Goal: Task Accomplishment & Management: Complete application form

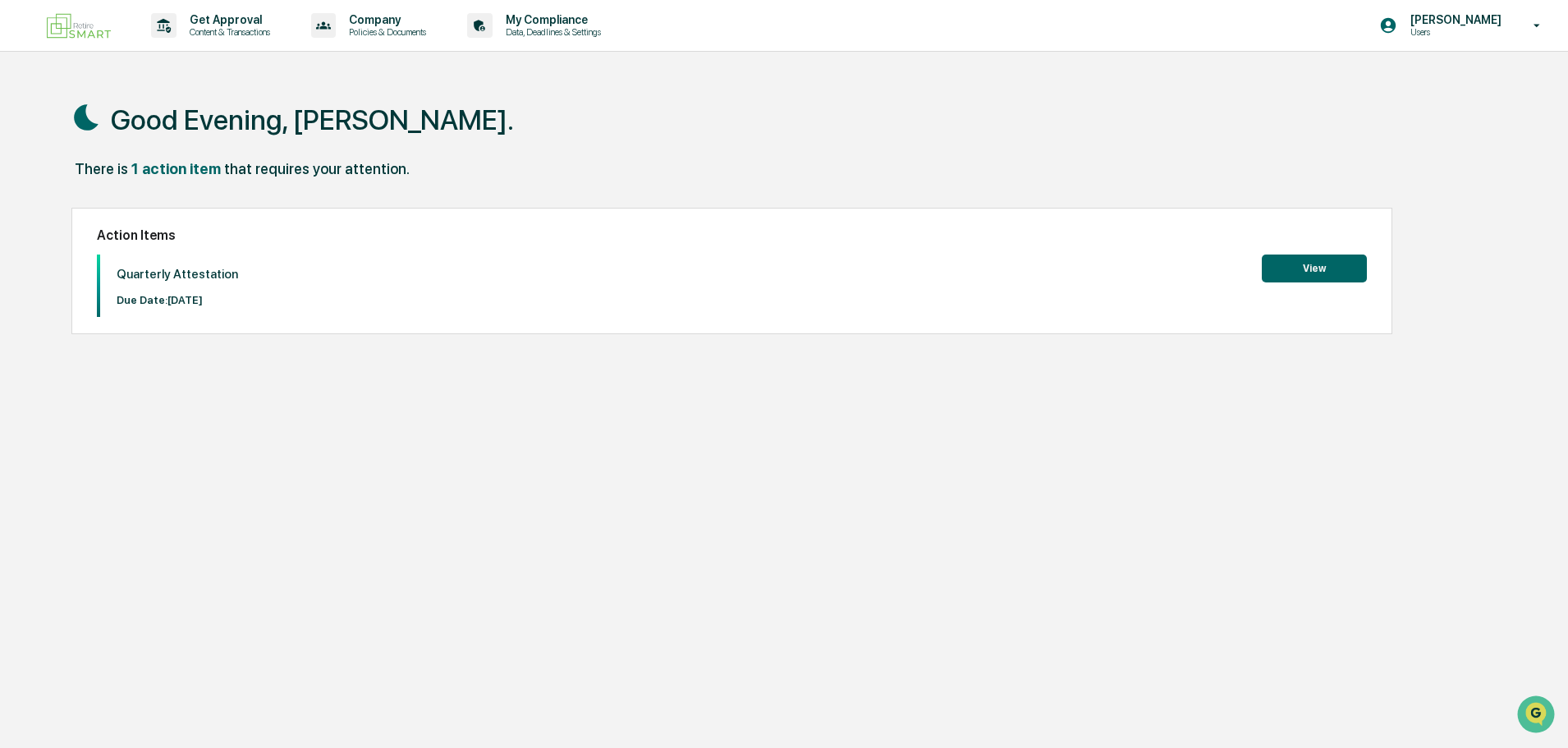
click at [1323, 272] on button "View" at bounding box center [1314, 269] width 105 height 28
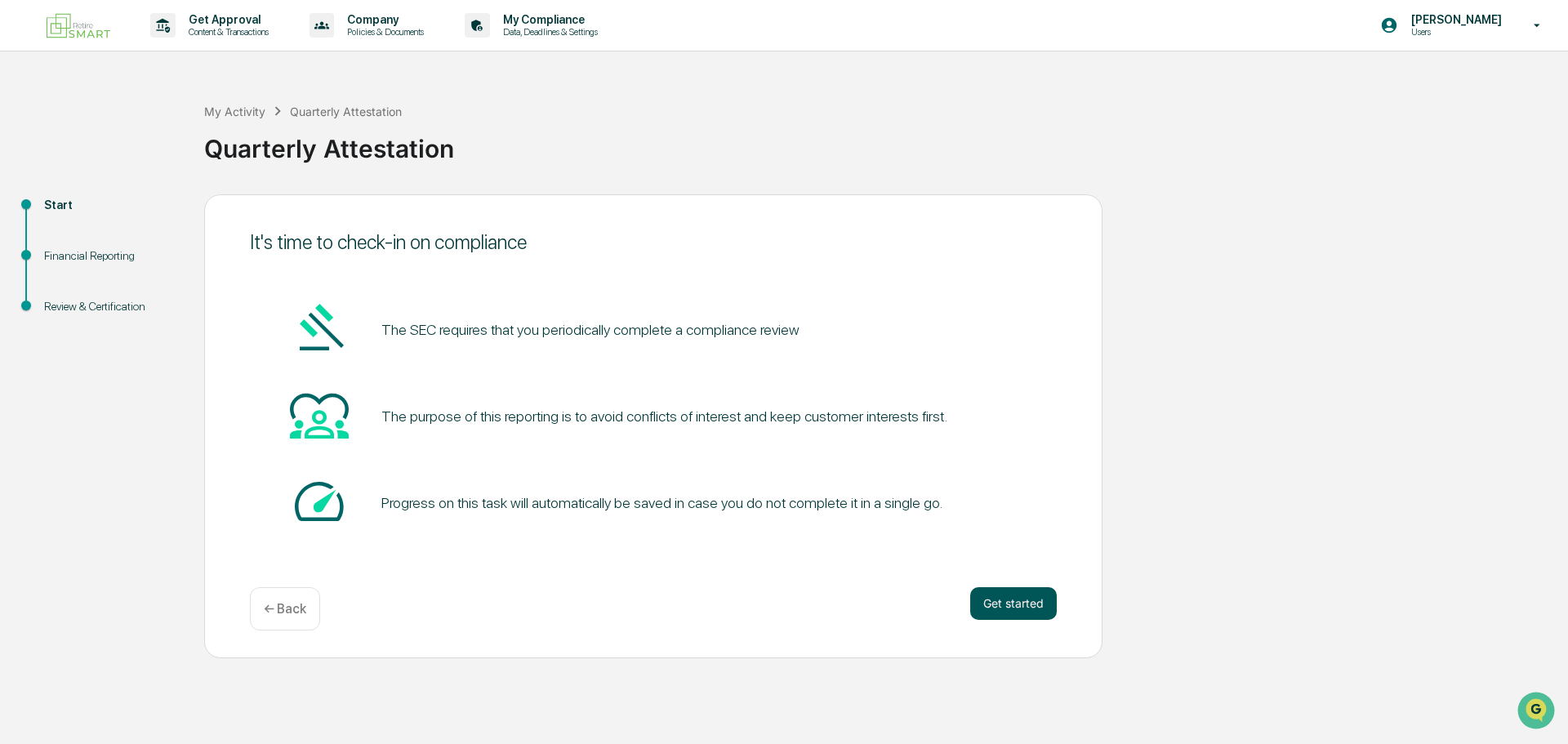
click at [1026, 600] on button "Get started" at bounding box center [1014, 603] width 86 height 33
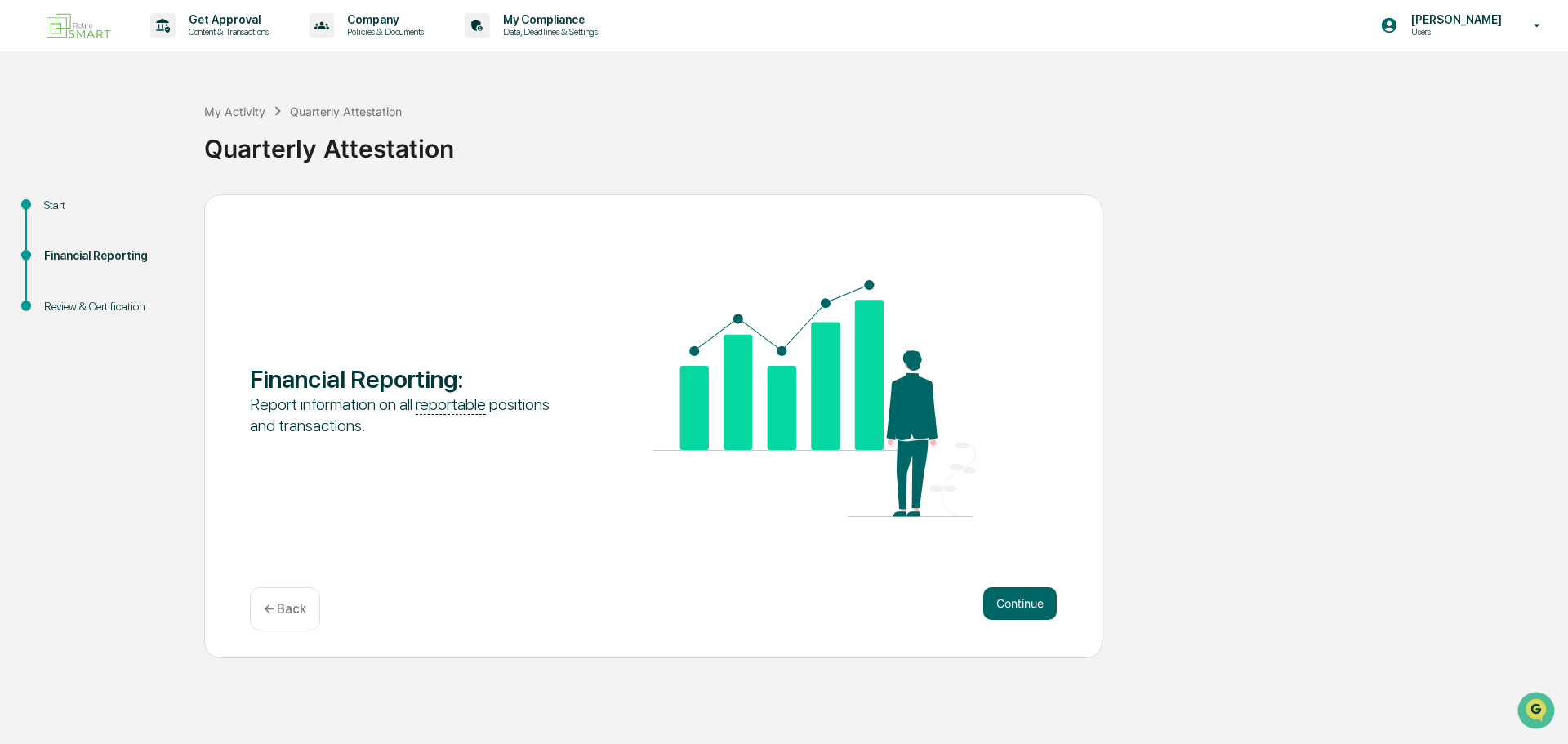
click at [1026, 600] on button "Continue" at bounding box center [1020, 603] width 74 height 33
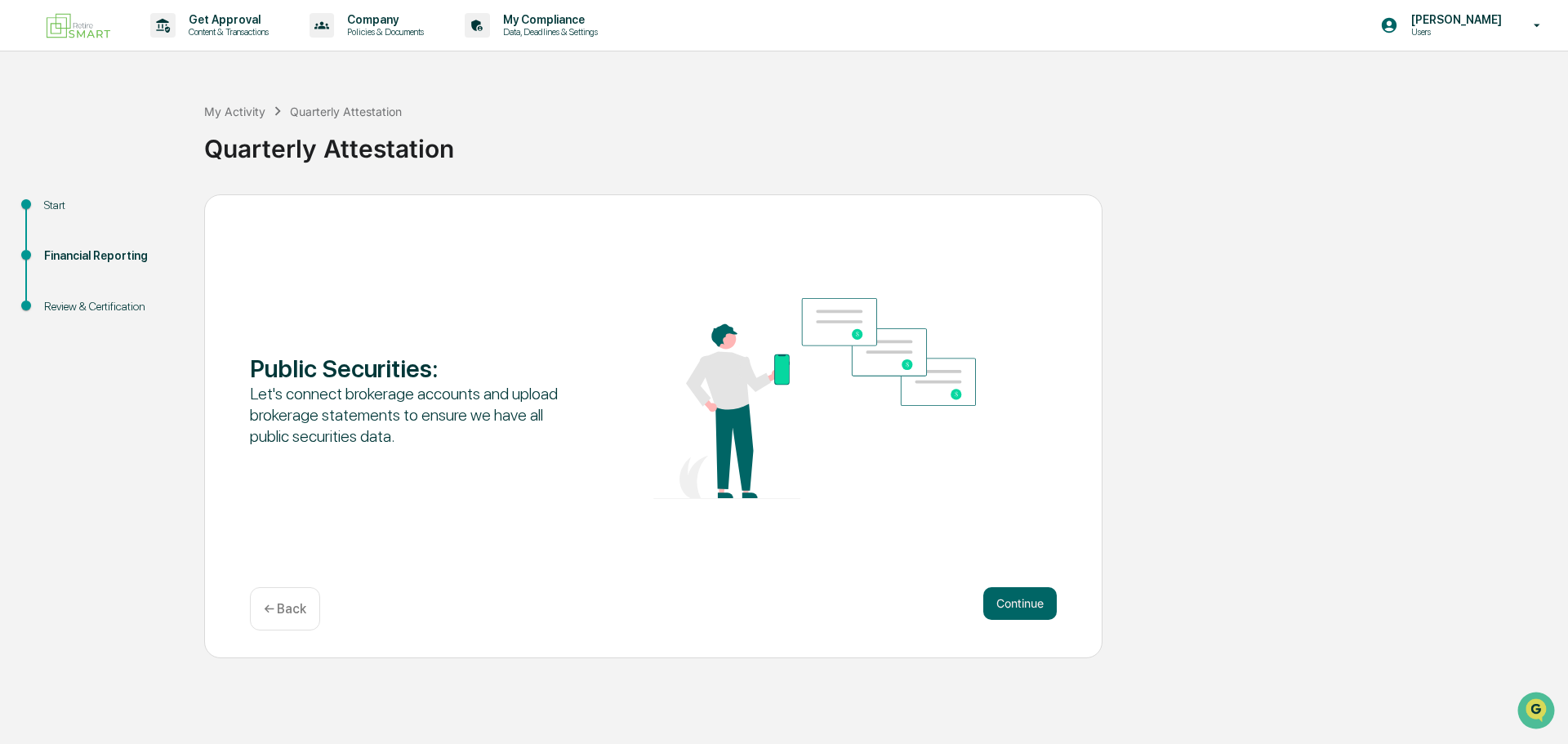
click at [1026, 600] on button "Continue" at bounding box center [1020, 603] width 74 height 33
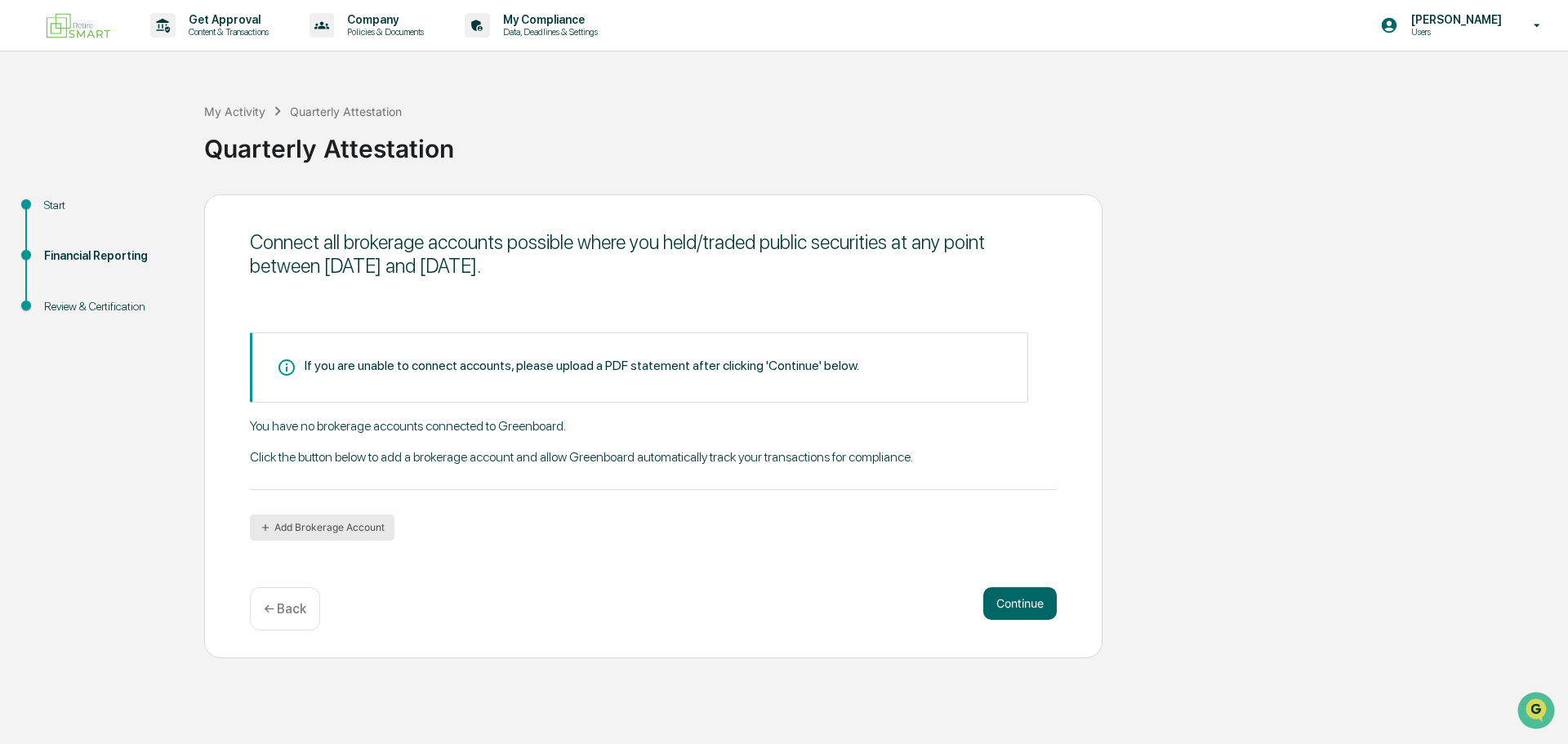
click at [326, 535] on button "Add Brokerage Account" at bounding box center [322, 527] width 145 height 26
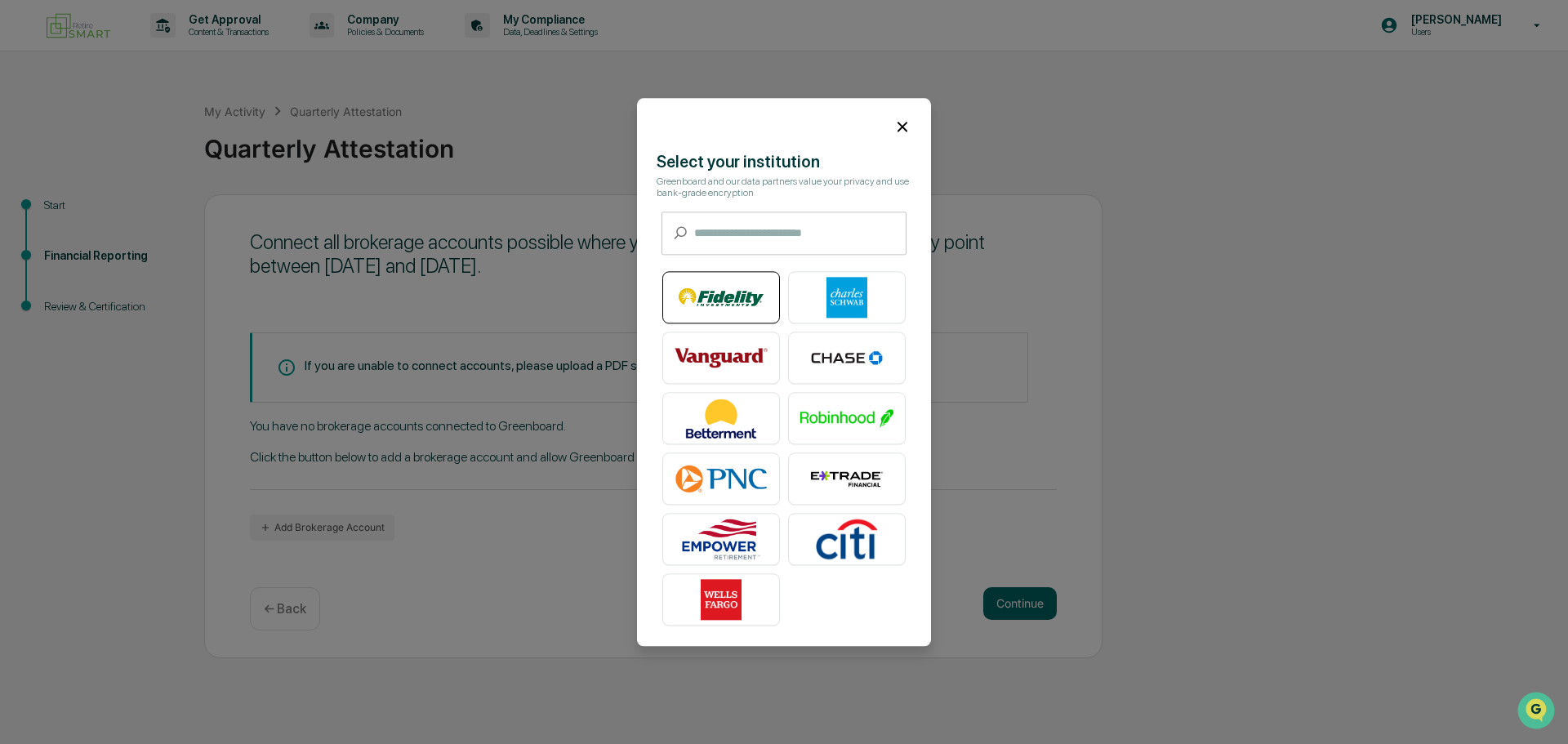
click at [723, 305] on img at bounding box center [721, 297] width 93 height 41
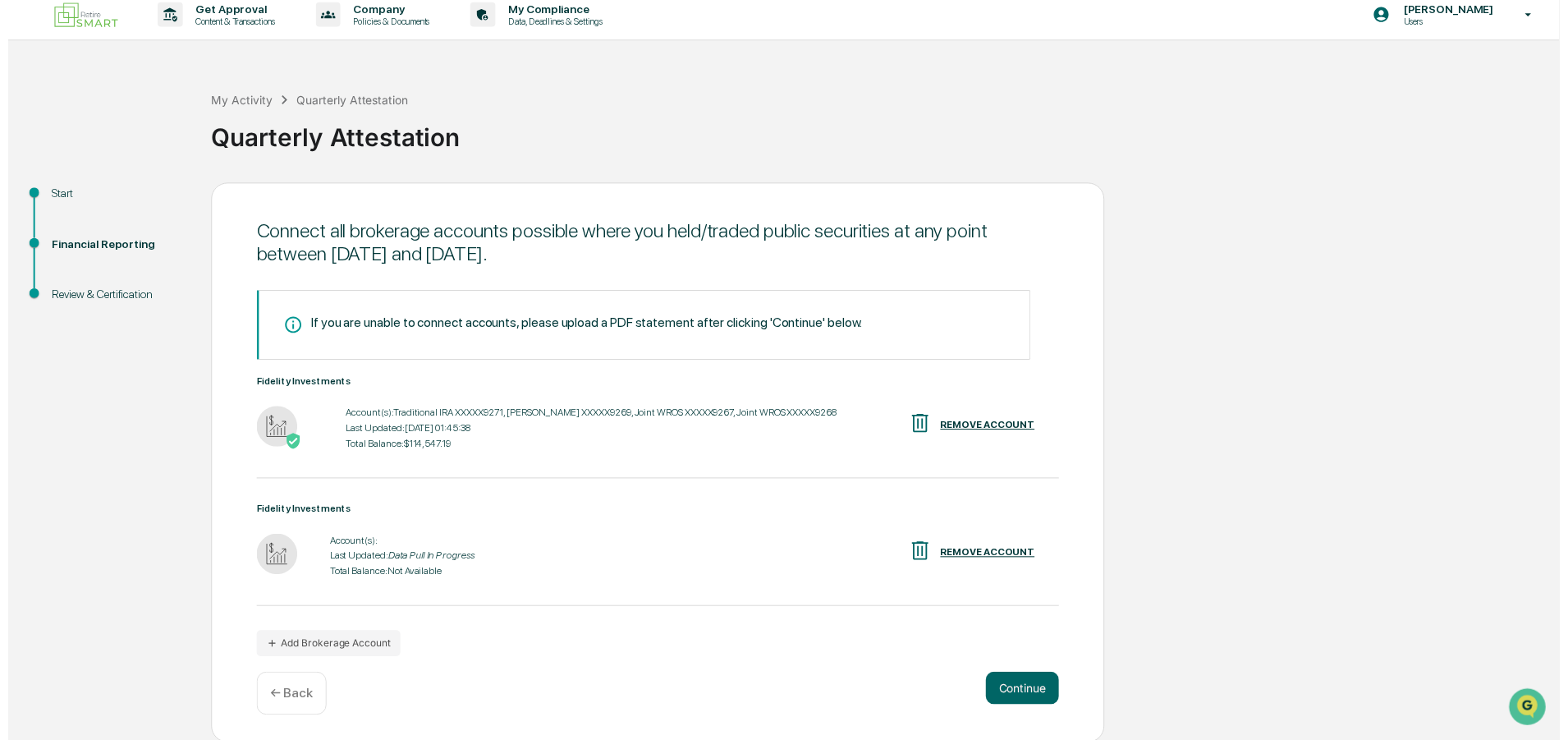
scroll to position [13, 0]
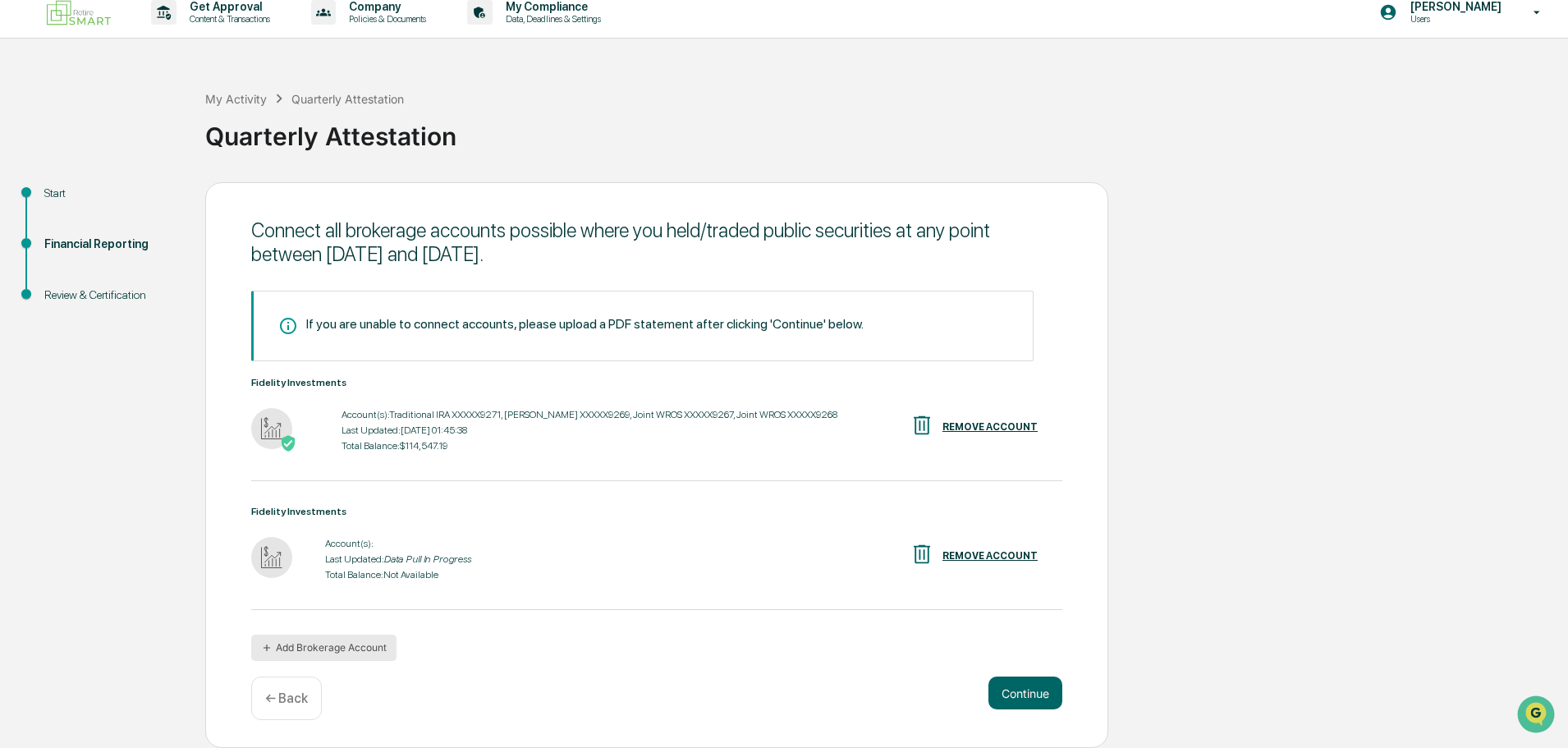
click at [304, 648] on button "Add Brokerage Account" at bounding box center [323, 648] width 145 height 26
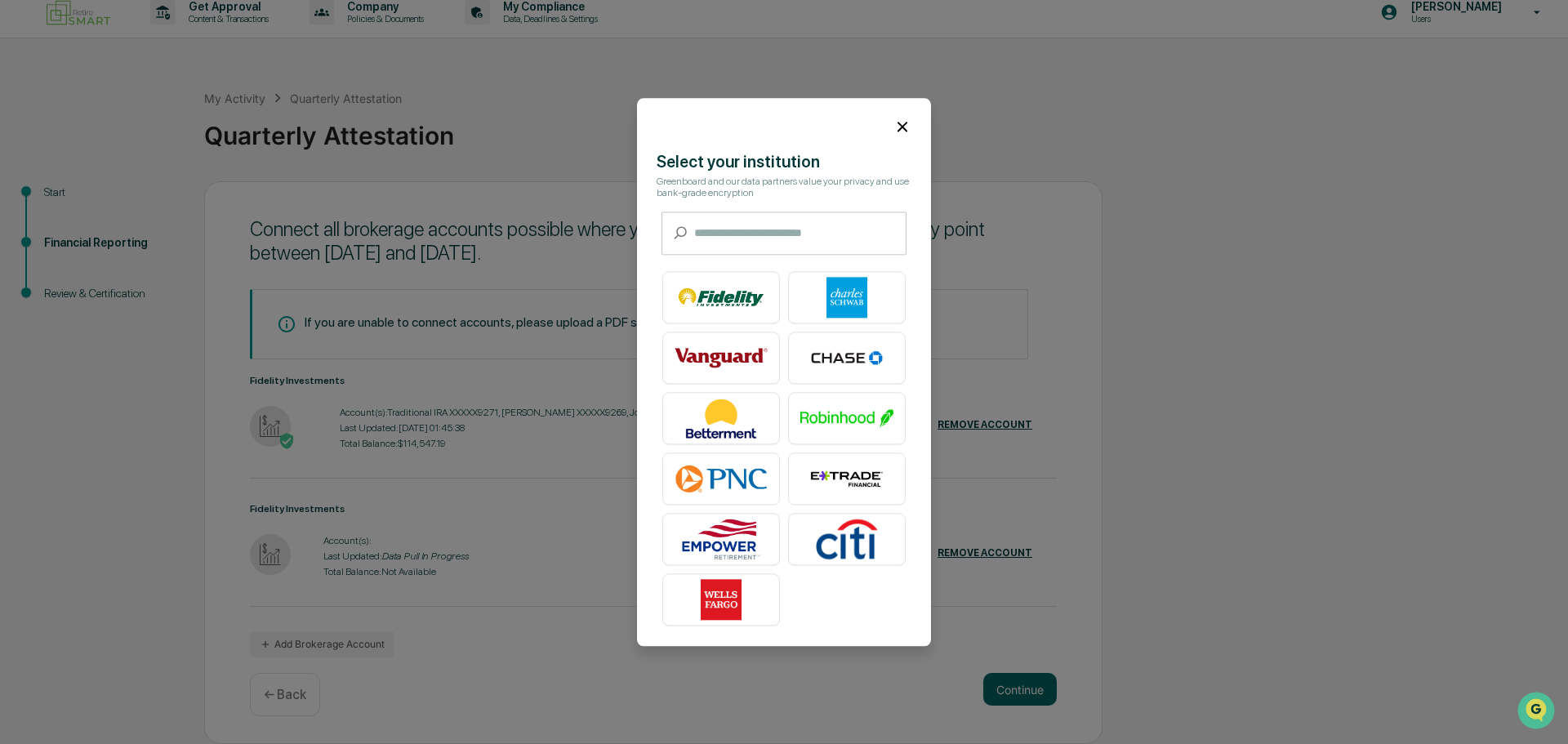
click at [899, 118] on icon at bounding box center [903, 126] width 18 height 18
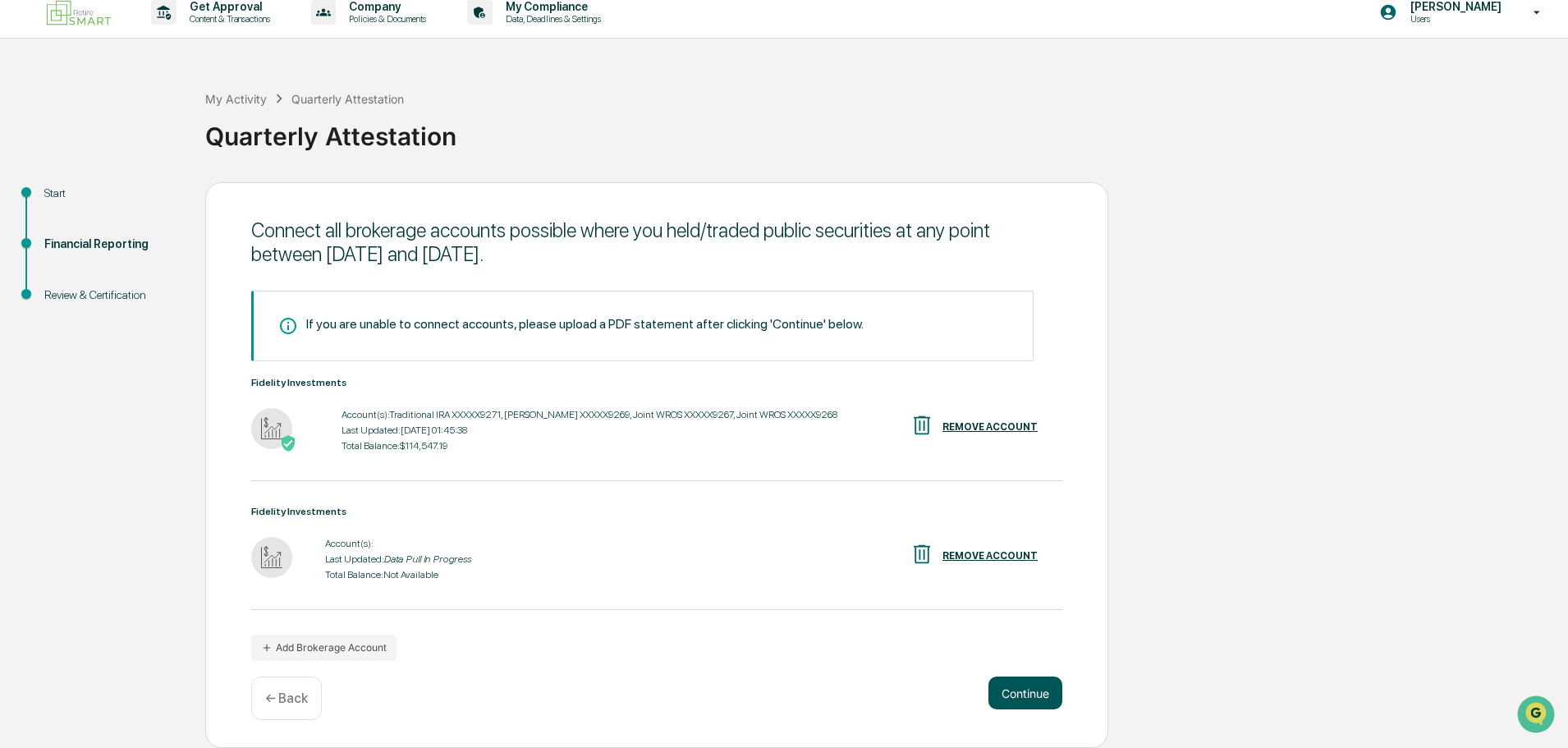
click at [1030, 677] on button "Continue" at bounding box center [1025, 693] width 74 height 33
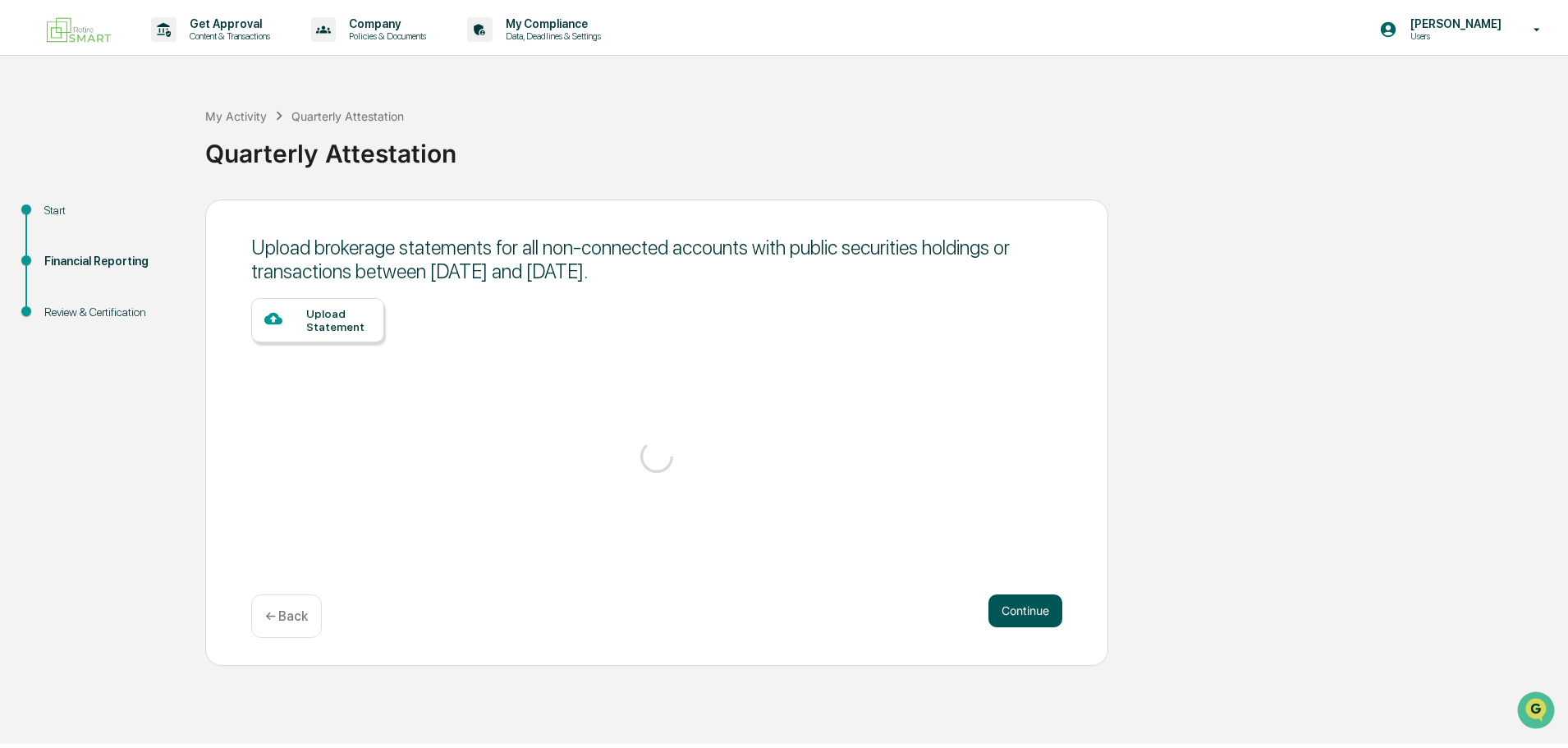
scroll to position [0, 0]
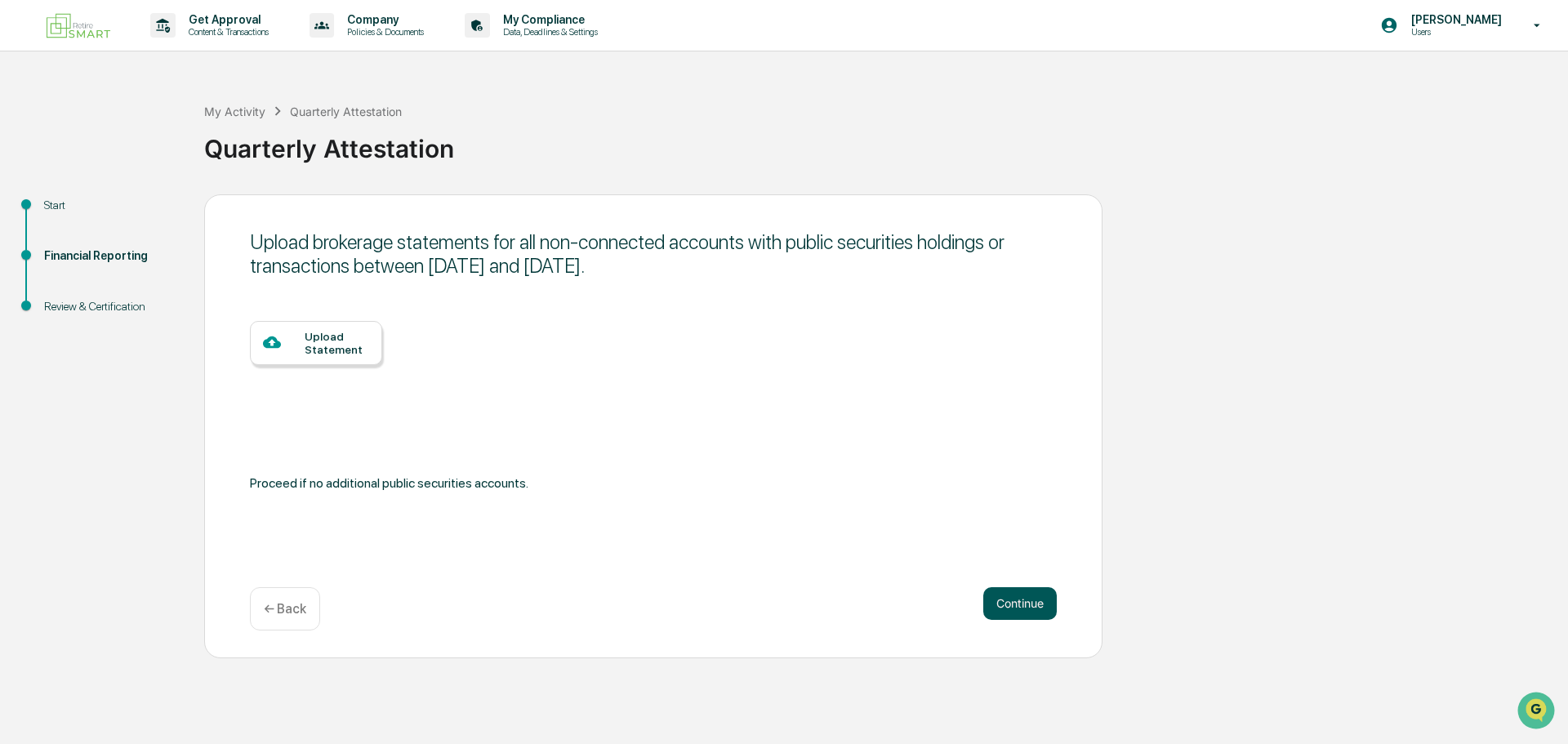
click at [1030, 598] on button "Continue" at bounding box center [1020, 603] width 74 height 33
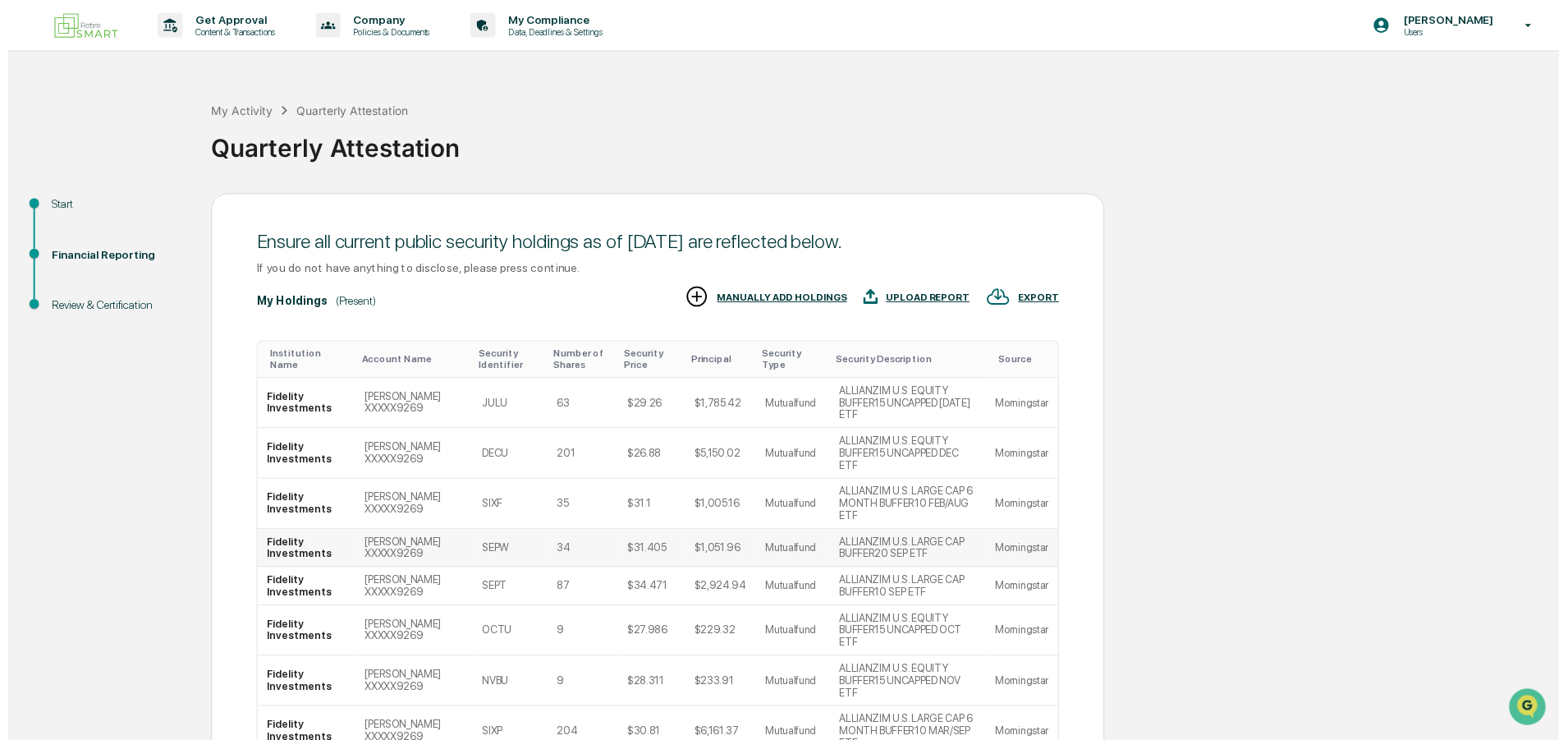
scroll to position [163, 0]
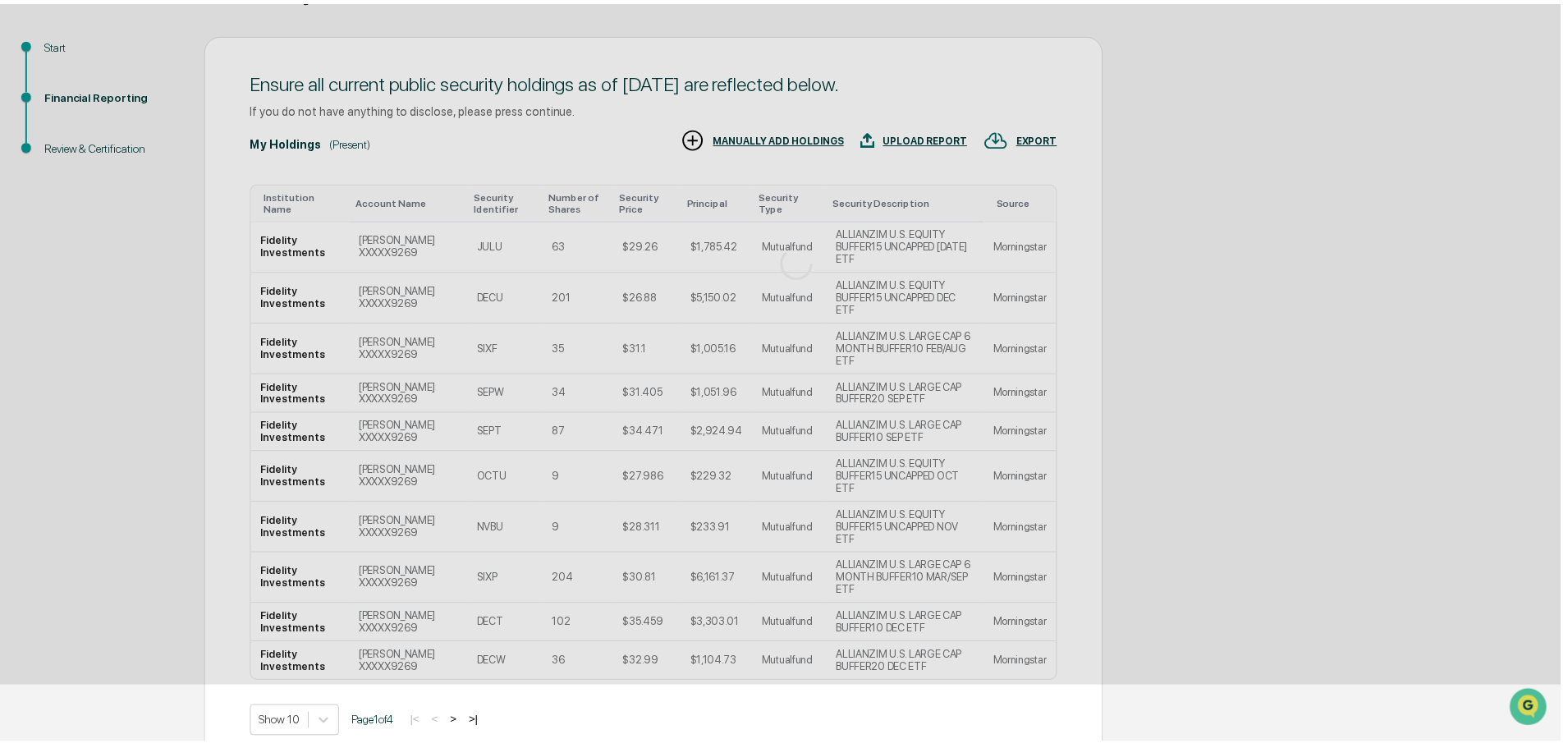
scroll to position [0, 0]
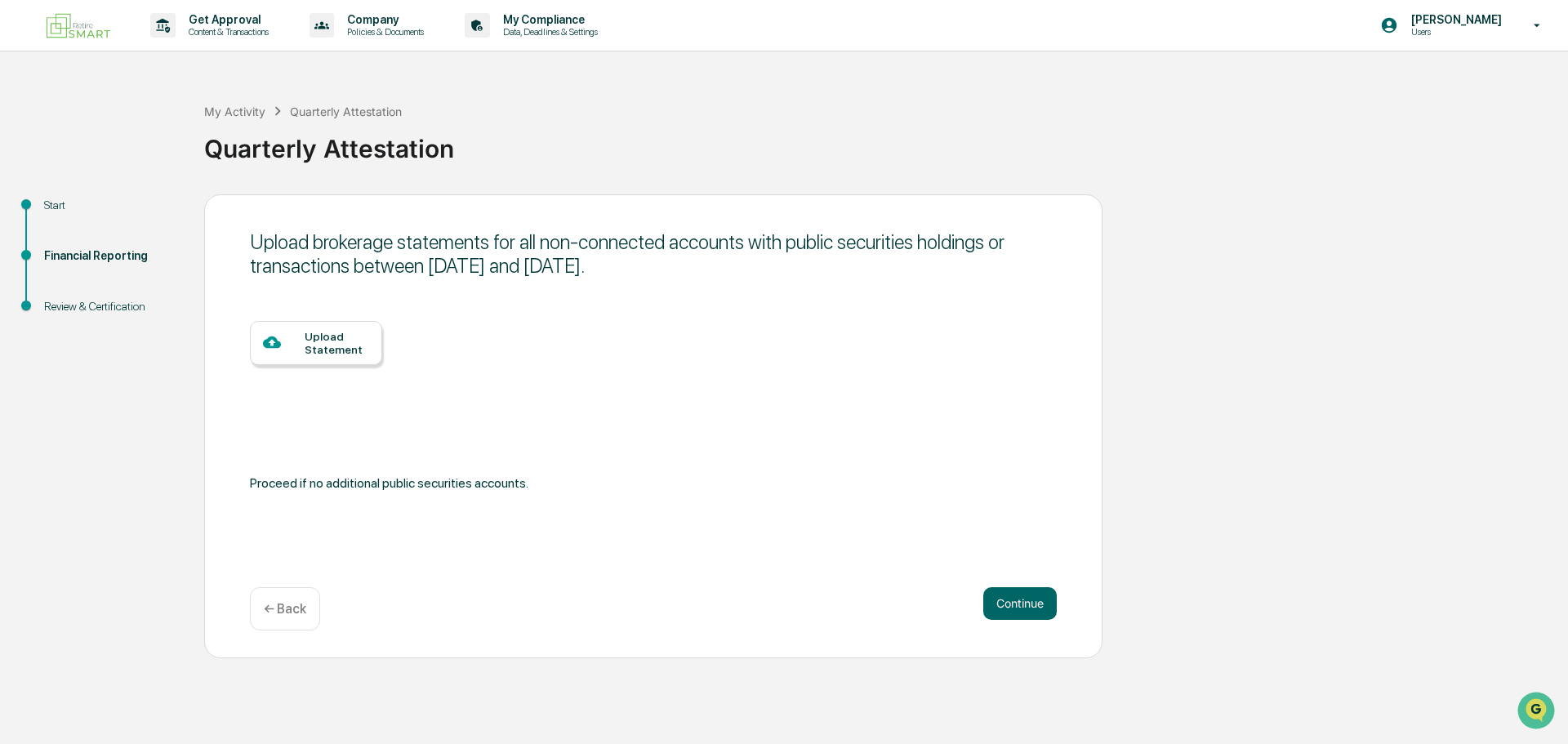
click at [357, 344] on div "Upload Statement" at bounding box center [336, 342] width 65 height 26
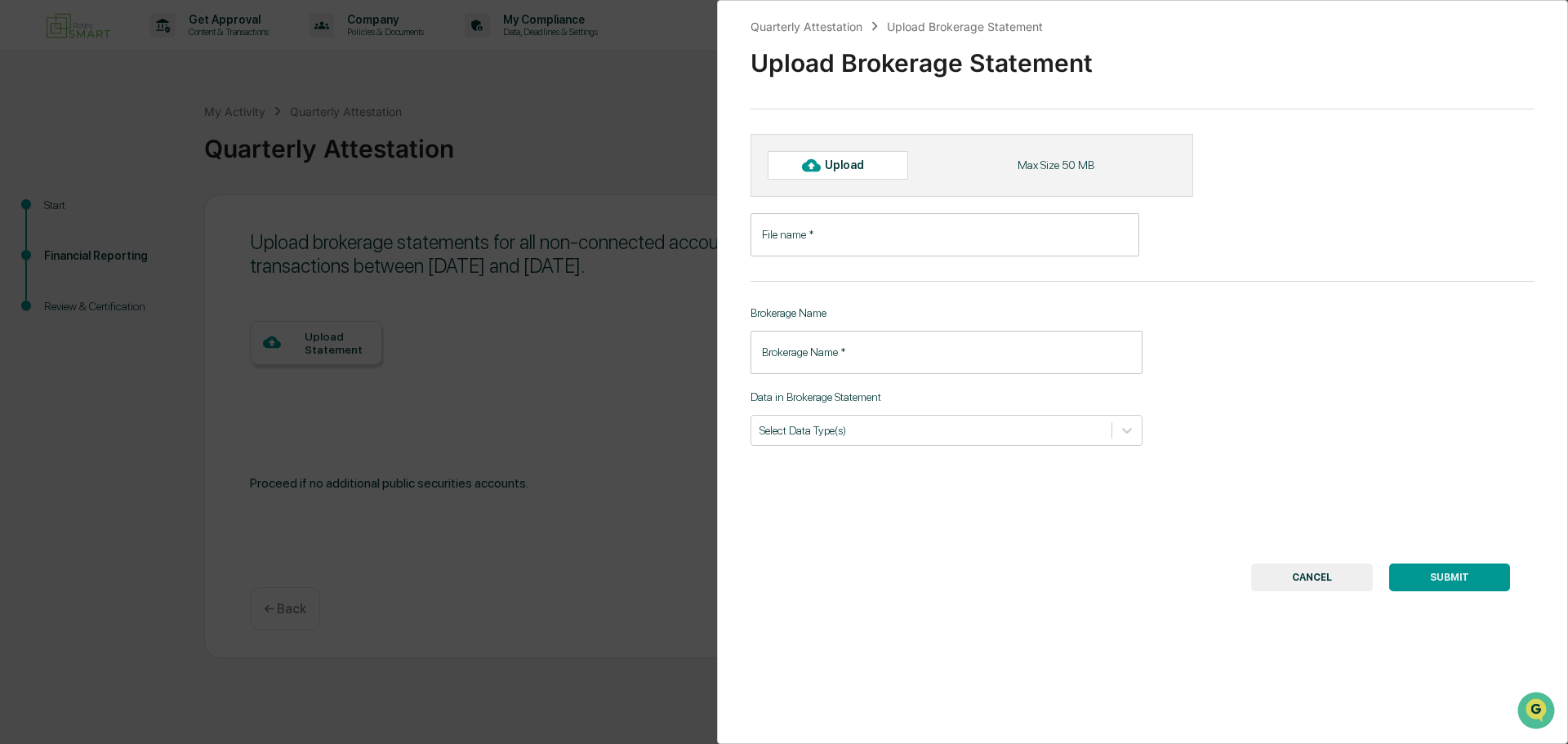
click at [873, 163] on div "Upload" at bounding box center [852, 164] width 53 height 13
type input "**********"
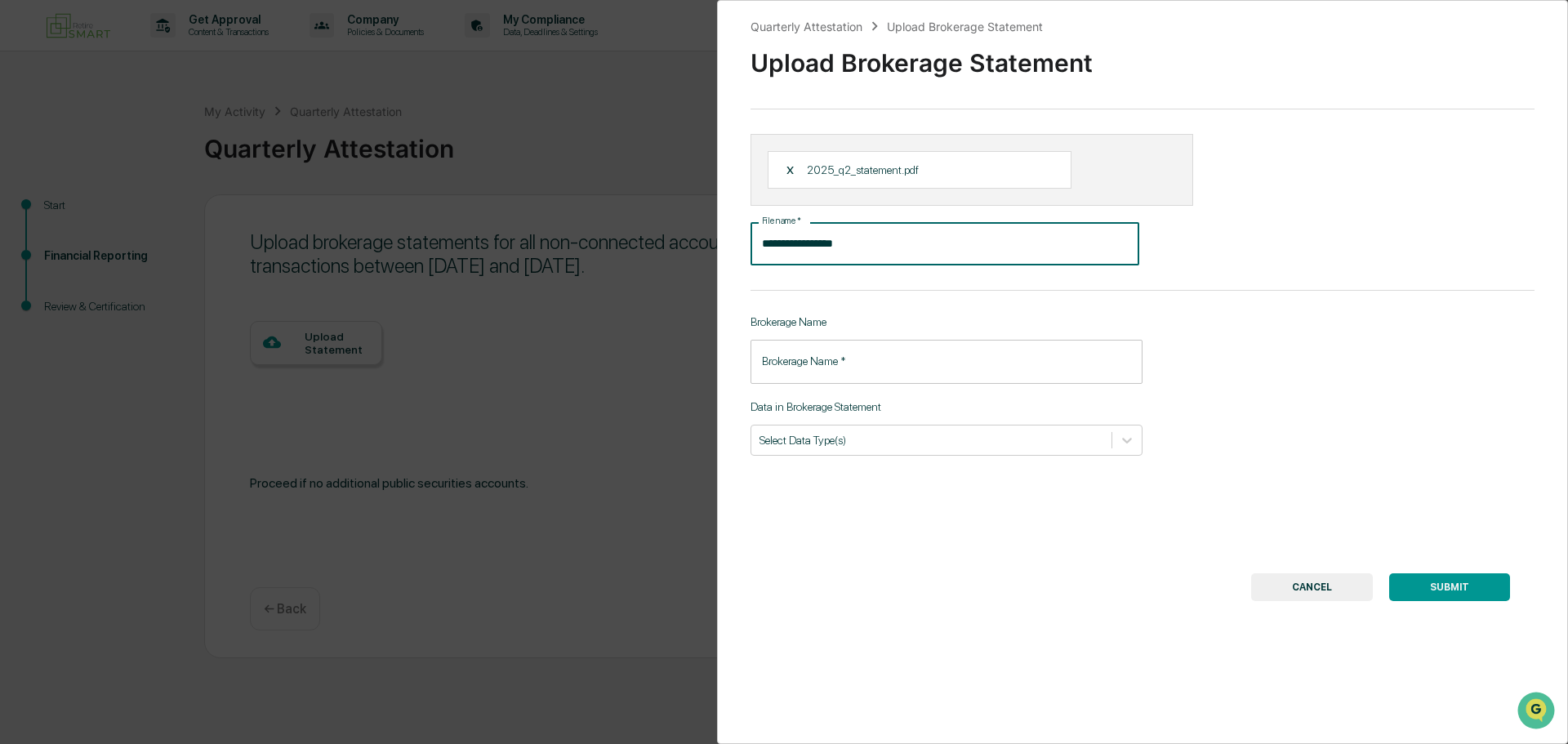
click at [1053, 248] on input "**********" at bounding box center [945, 243] width 389 height 44
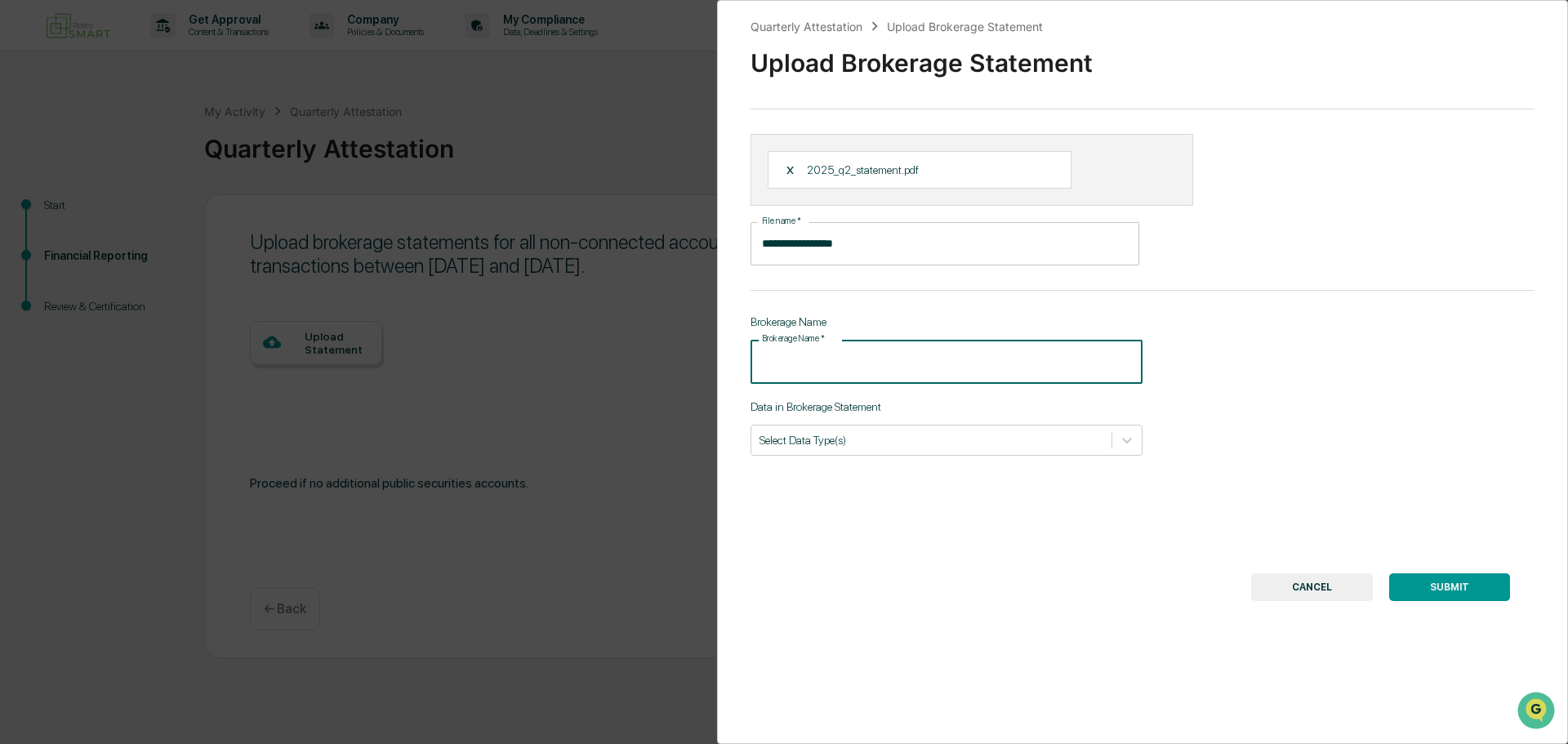
click at [883, 367] on input "Brokerage Name   *" at bounding box center [946, 362] width 392 height 44
type input "**********"
click at [900, 441] on div at bounding box center [932, 439] width 344 height 15
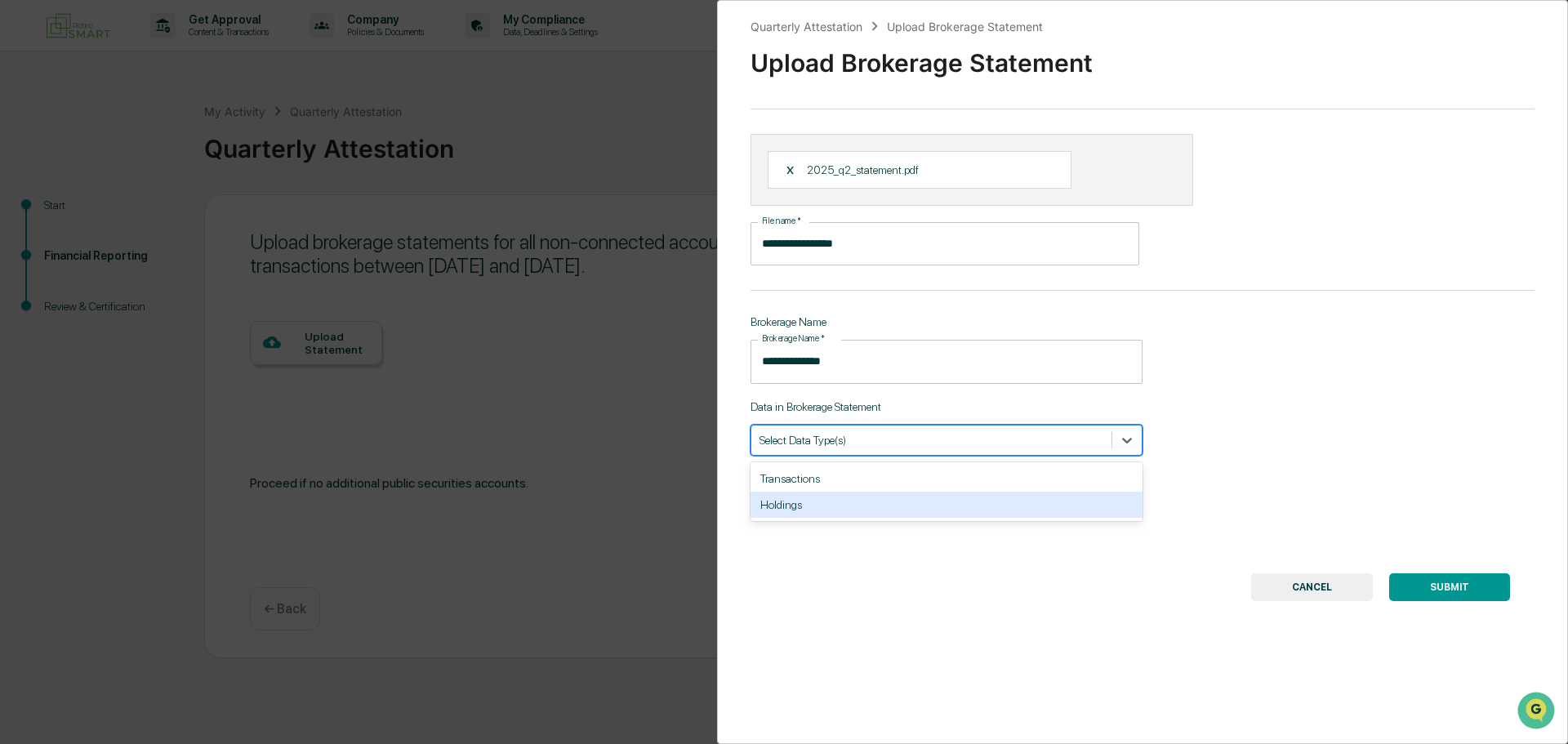
click at [903, 504] on div "Holdings" at bounding box center [946, 504] width 392 height 26
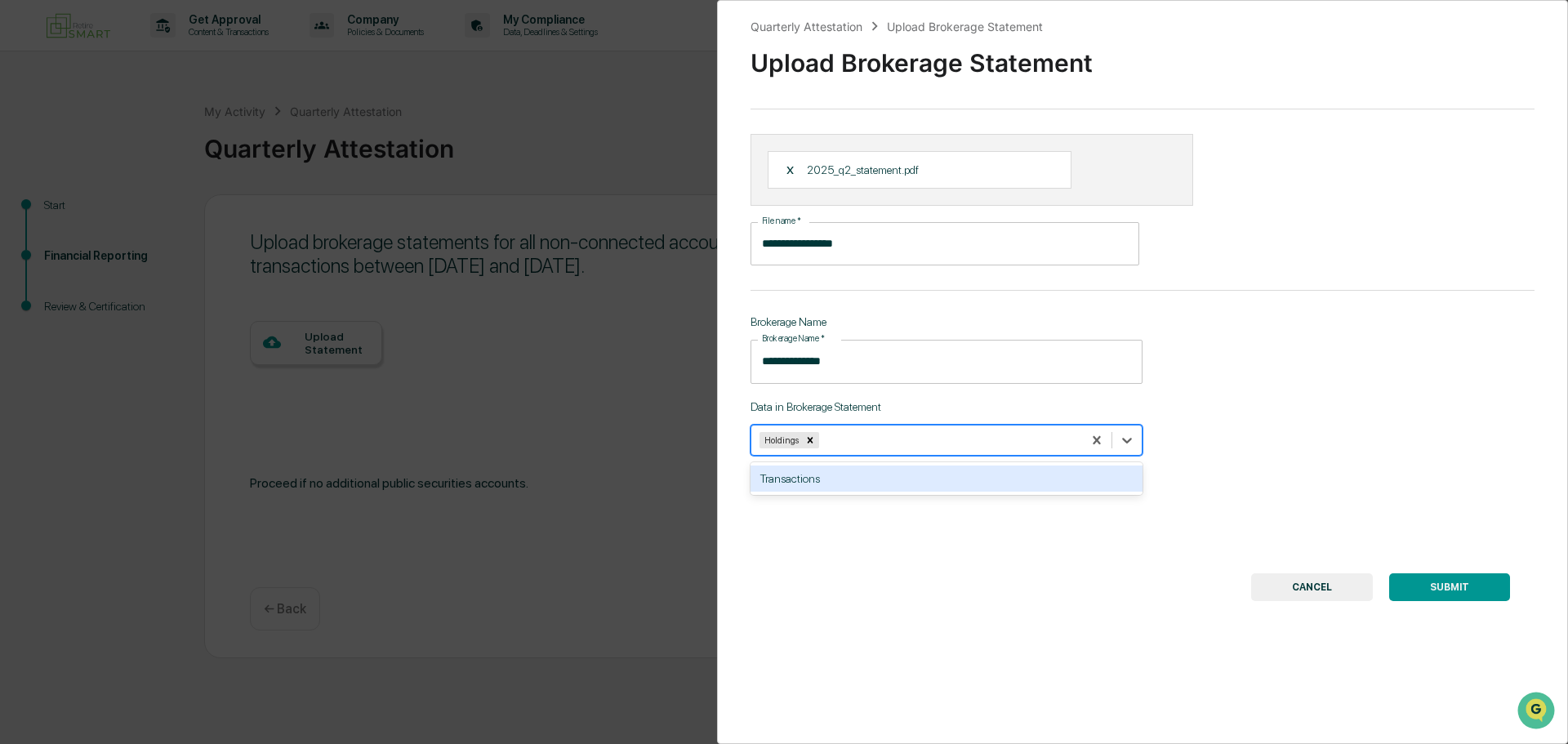
click at [1447, 586] on button "SUBMIT" at bounding box center [1450, 587] width 121 height 28
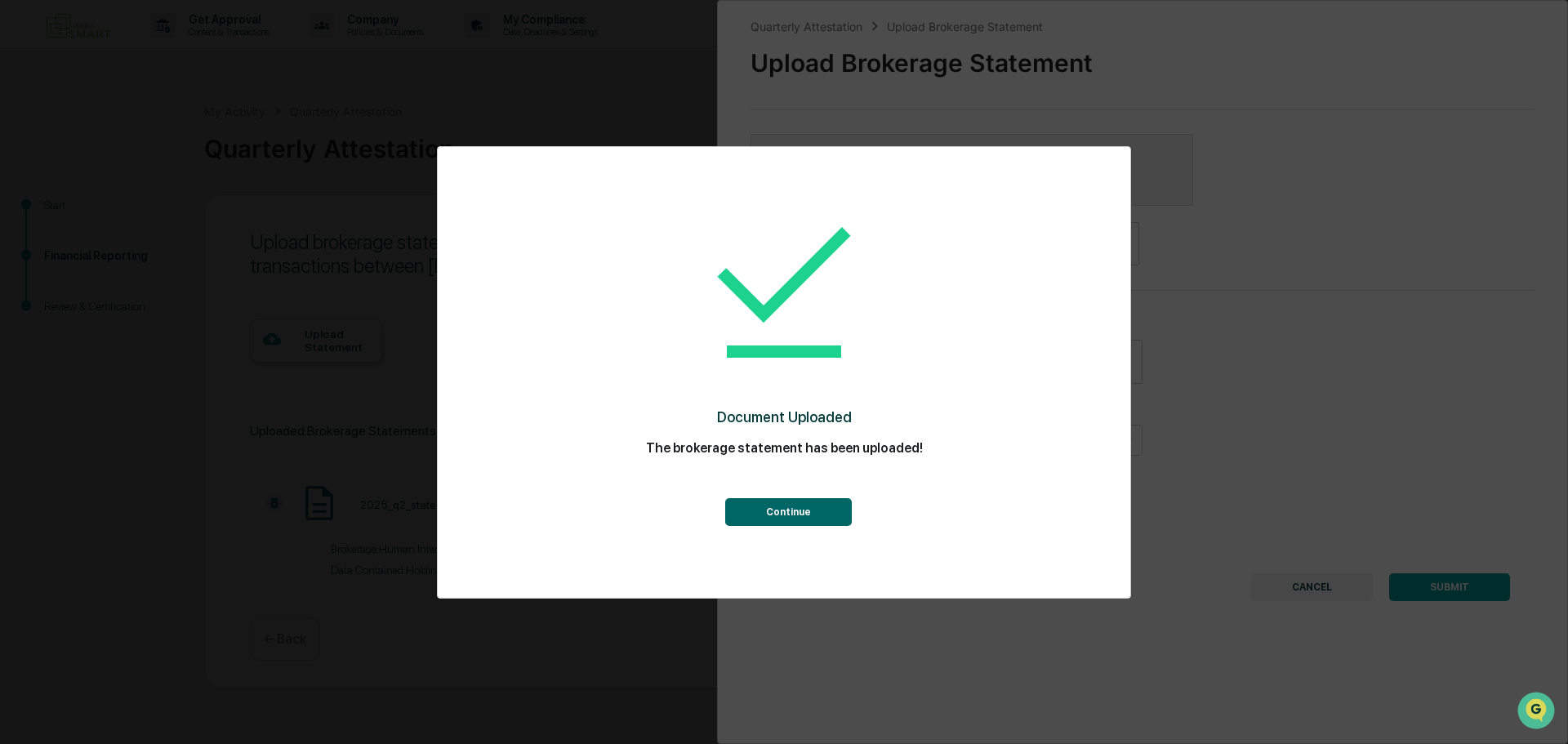
click at [823, 518] on button "Continue" at bounding box center [788, 511] width 126 height 28
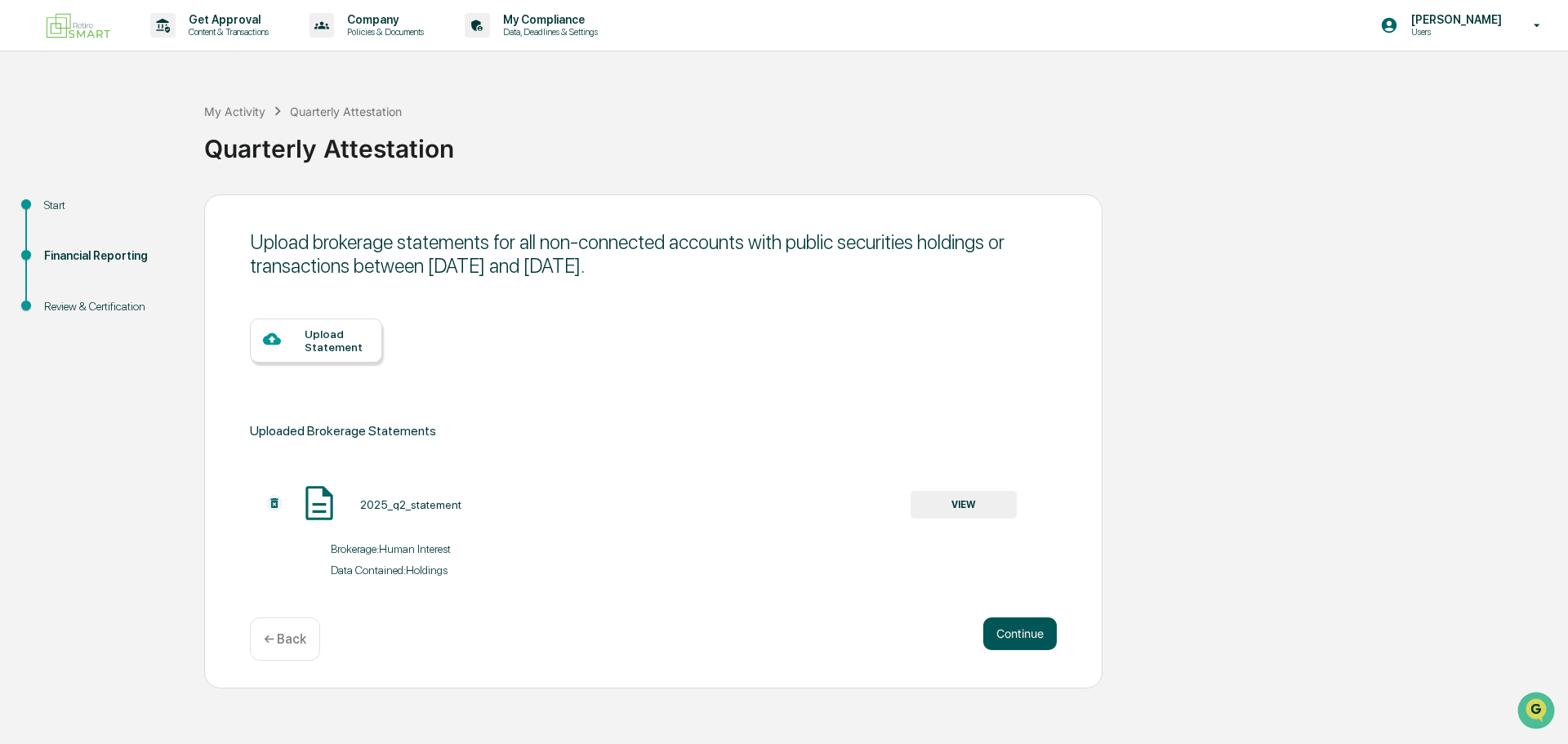
click at [1031, 638] on button "Continue" at bounding box center [1020, 633] width 74 height 33
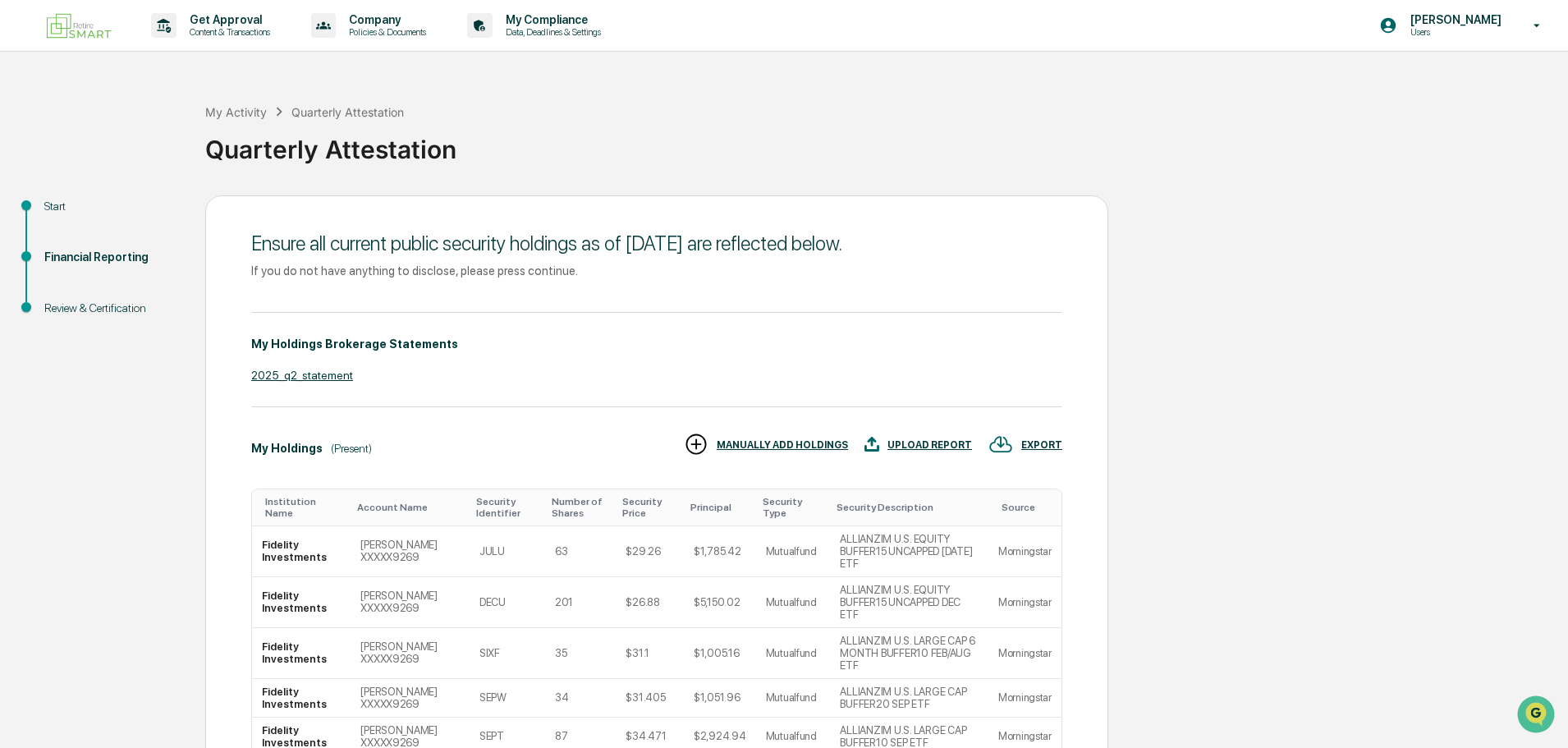
scroll to position [307, 0]
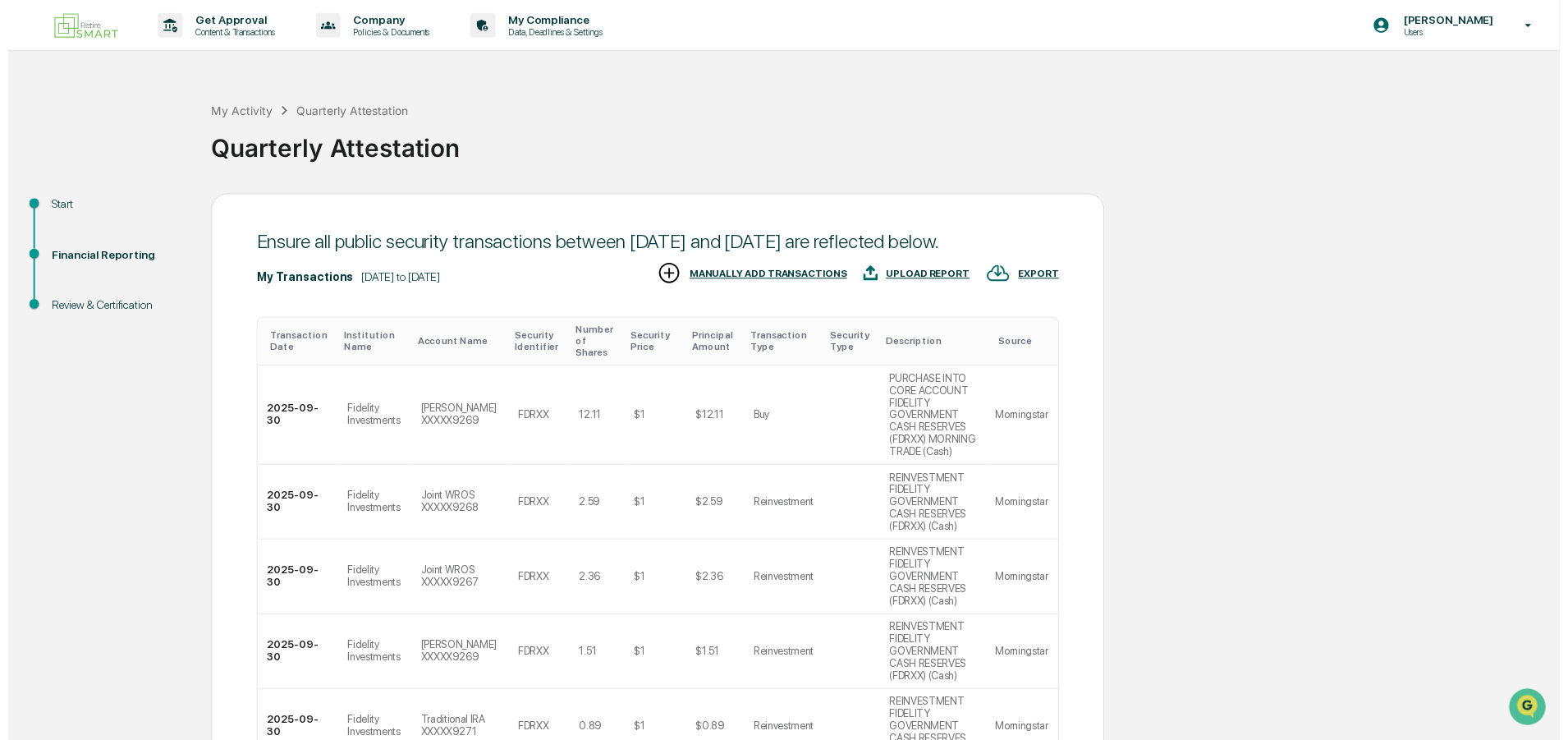
scroll to position [347, 0]
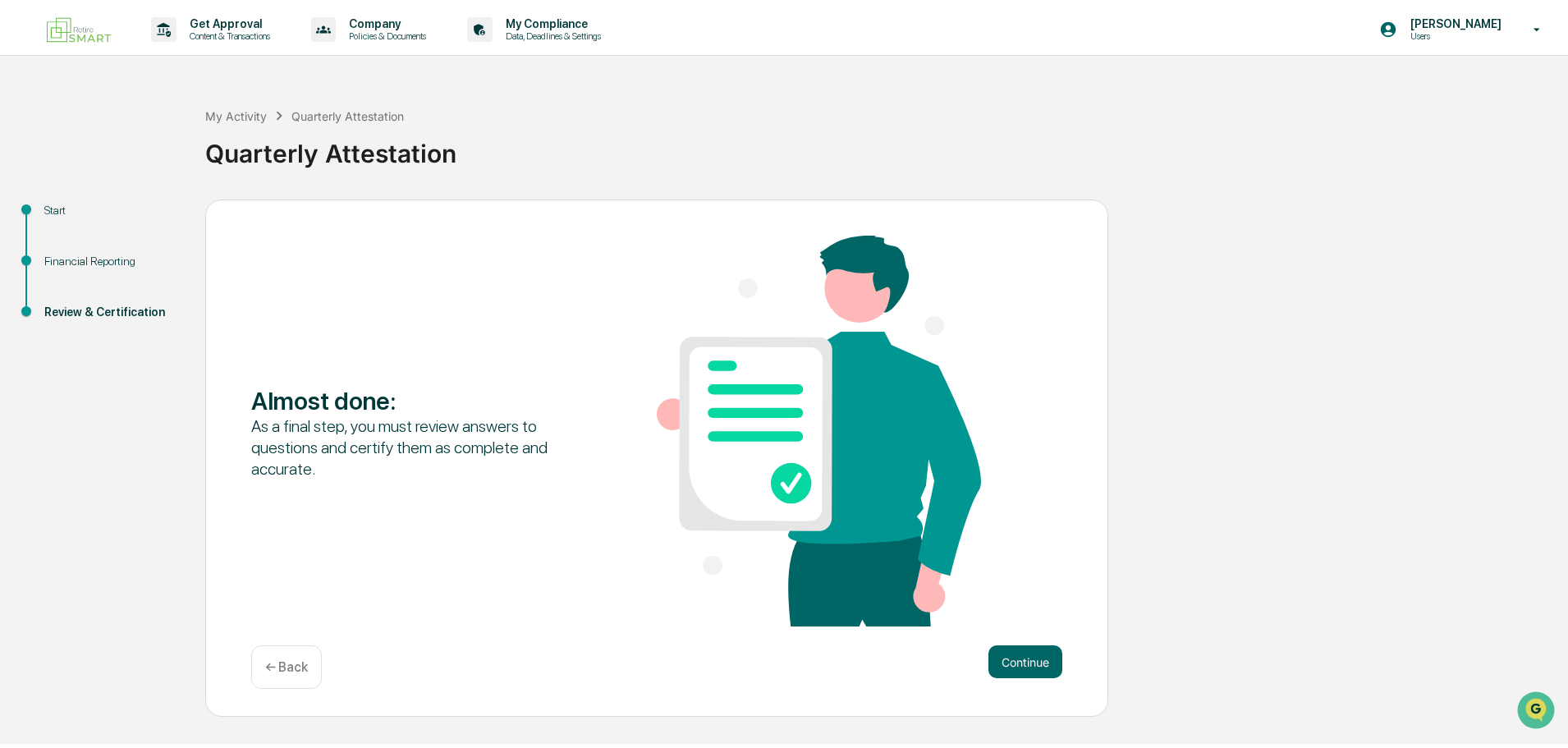
scroll to position [0, 0]
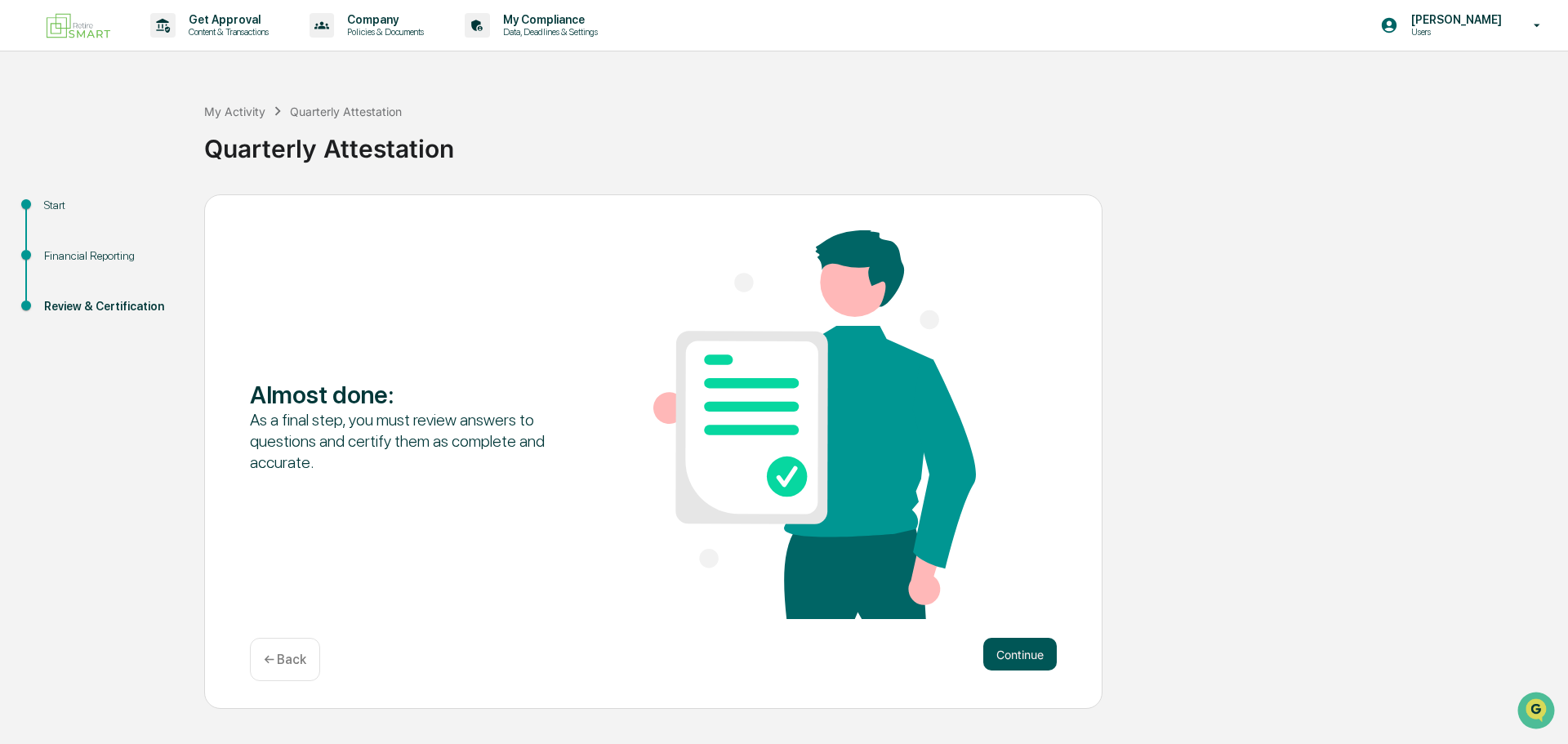
click at [1020, 643] on button "Continue" at bounding box center [1020, 654] width 74 height 33
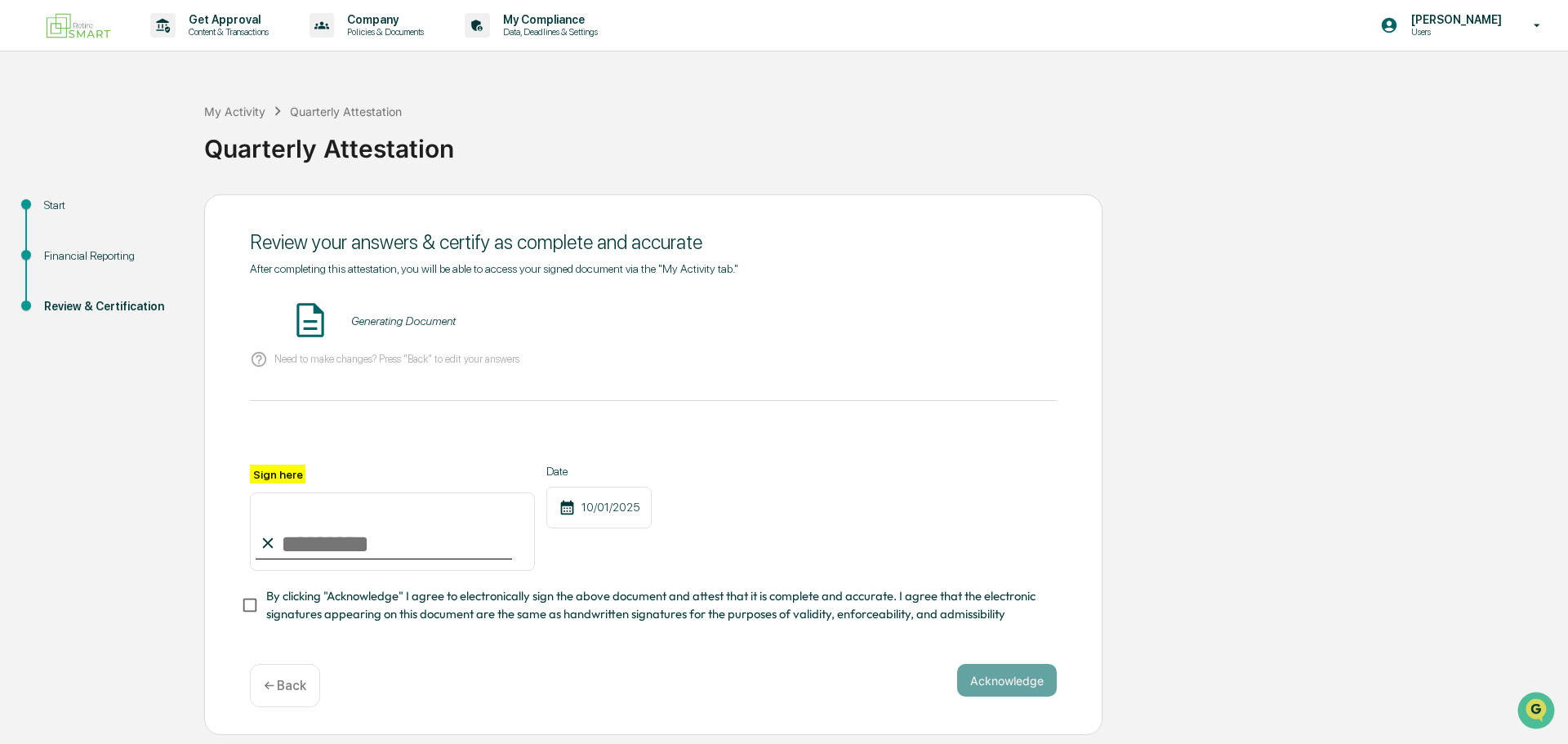
click at [340, 533] on input "Sign here" at bounding box center [393, 531] width 285 height 78
type input "**********"
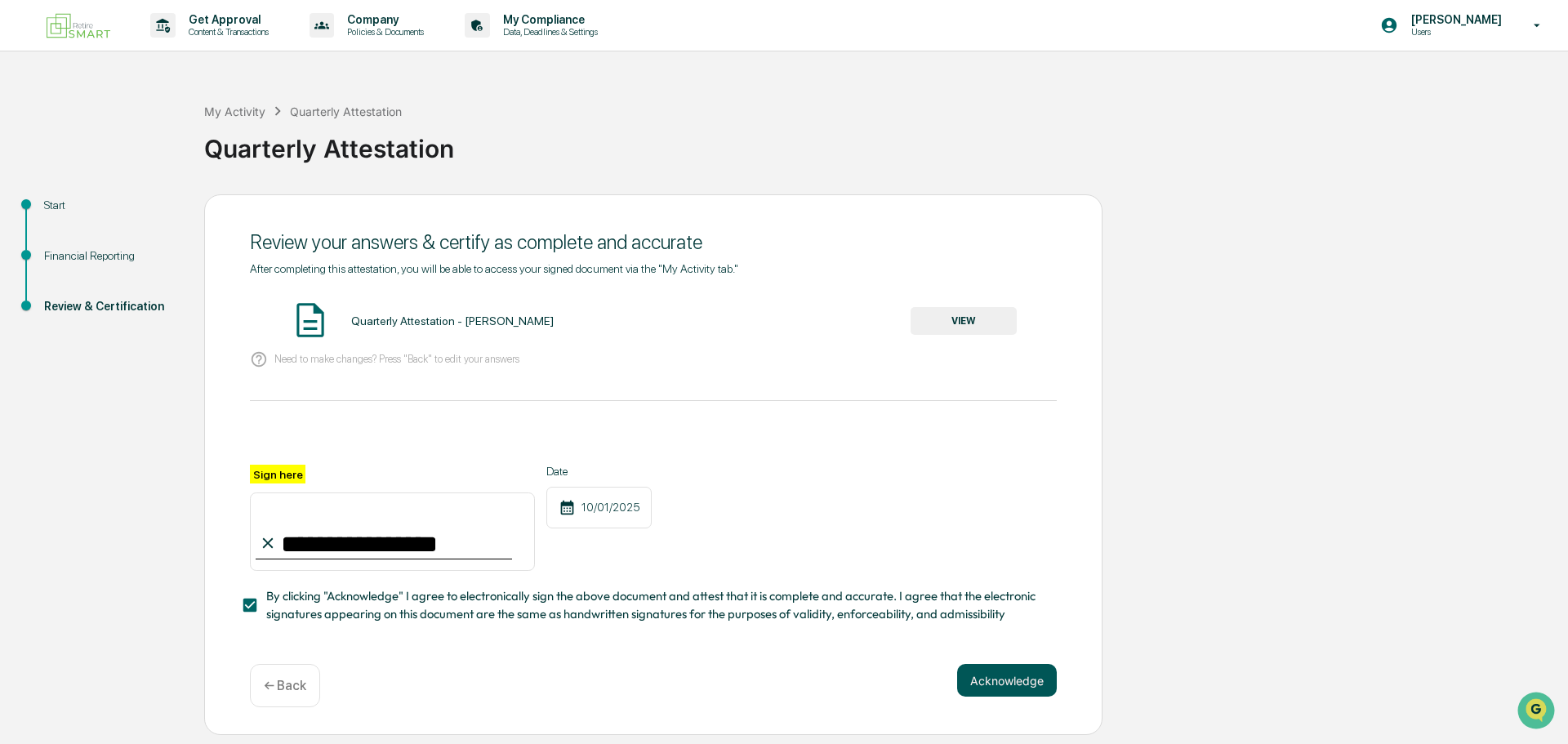
click at [1000, 684] on button "Acknowledge" at bounding box center [1007, 680] width 100 height 33
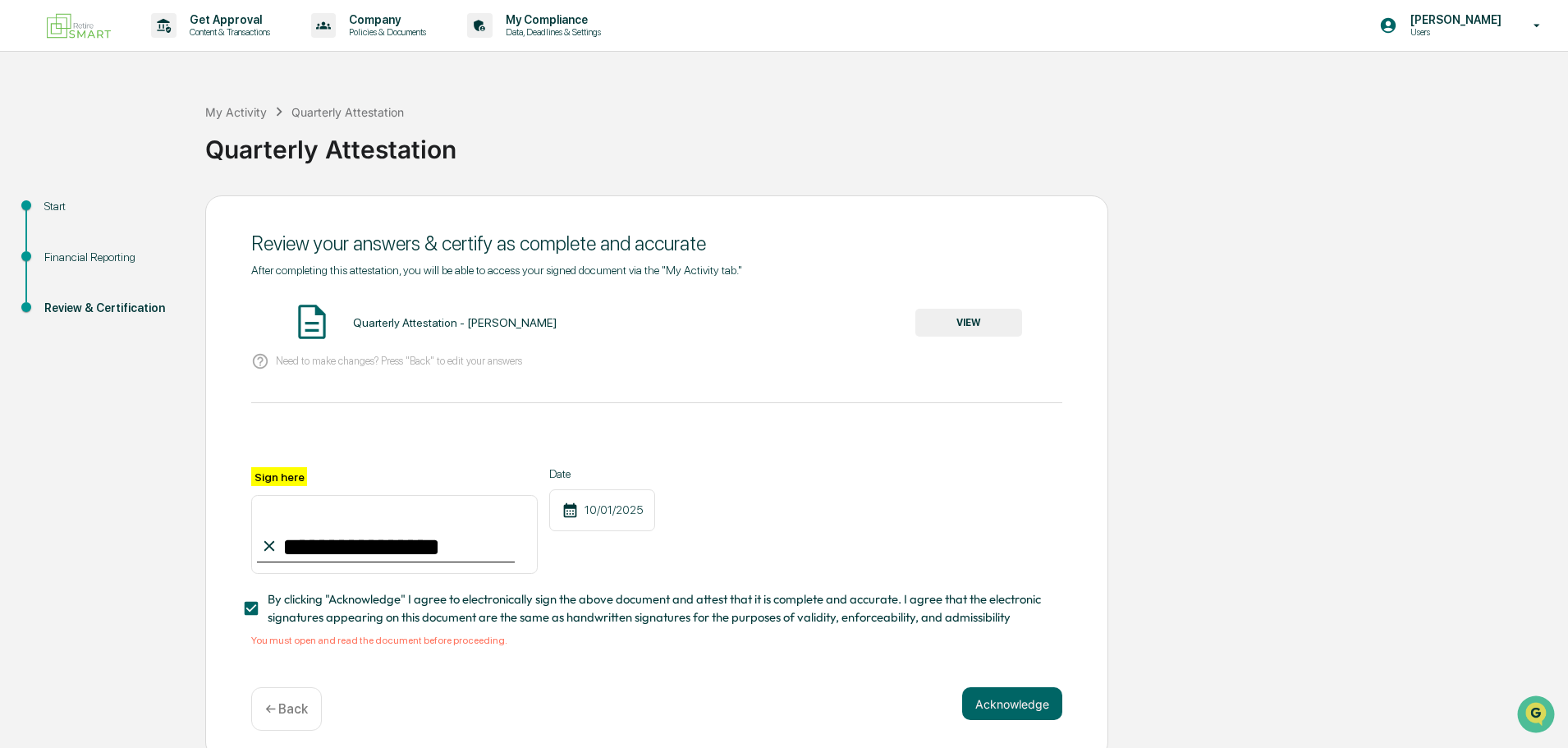
click at [981, 321] on button "VIEW" at bounding box center [969, 322] width 107 height 28
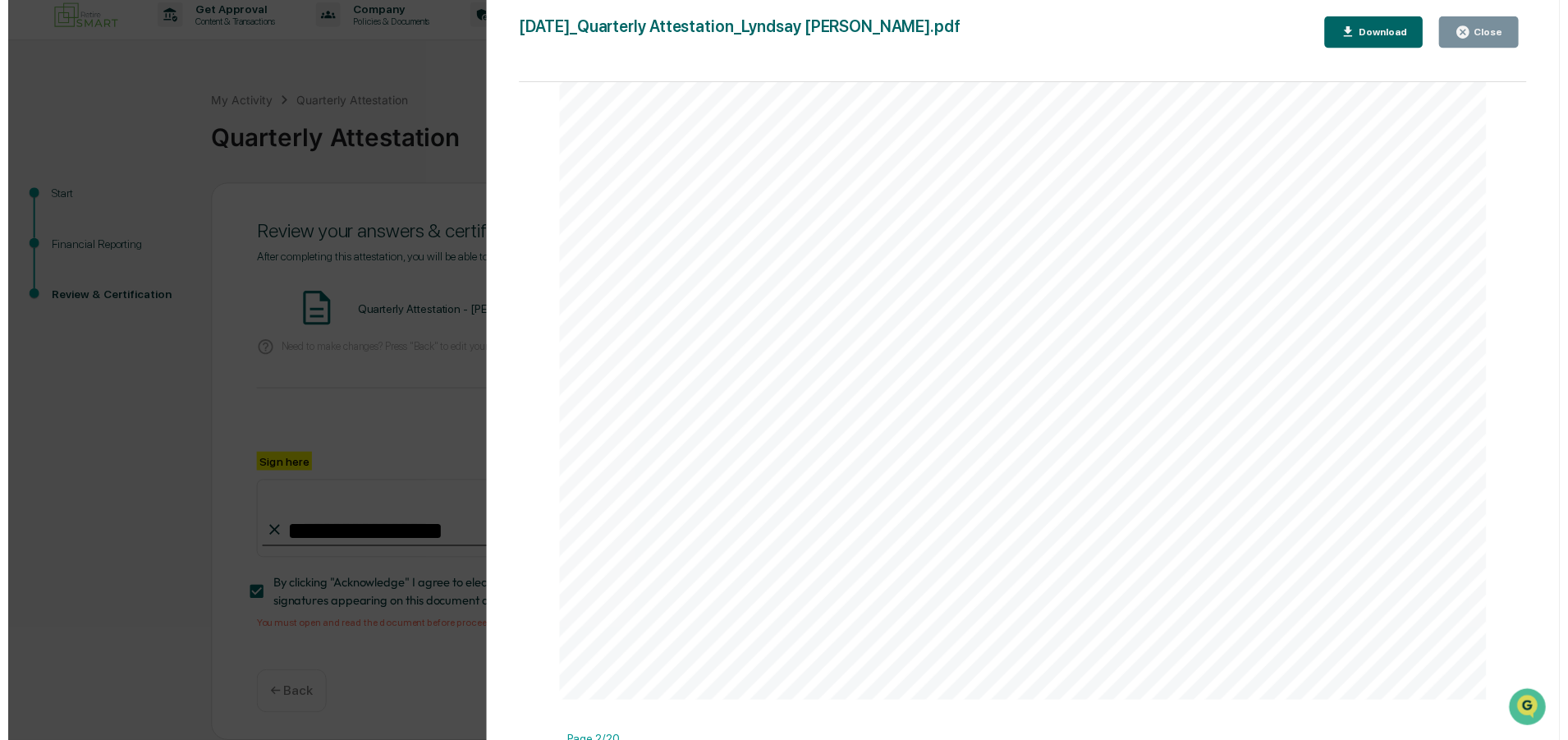
scroll to position [20293, 0]
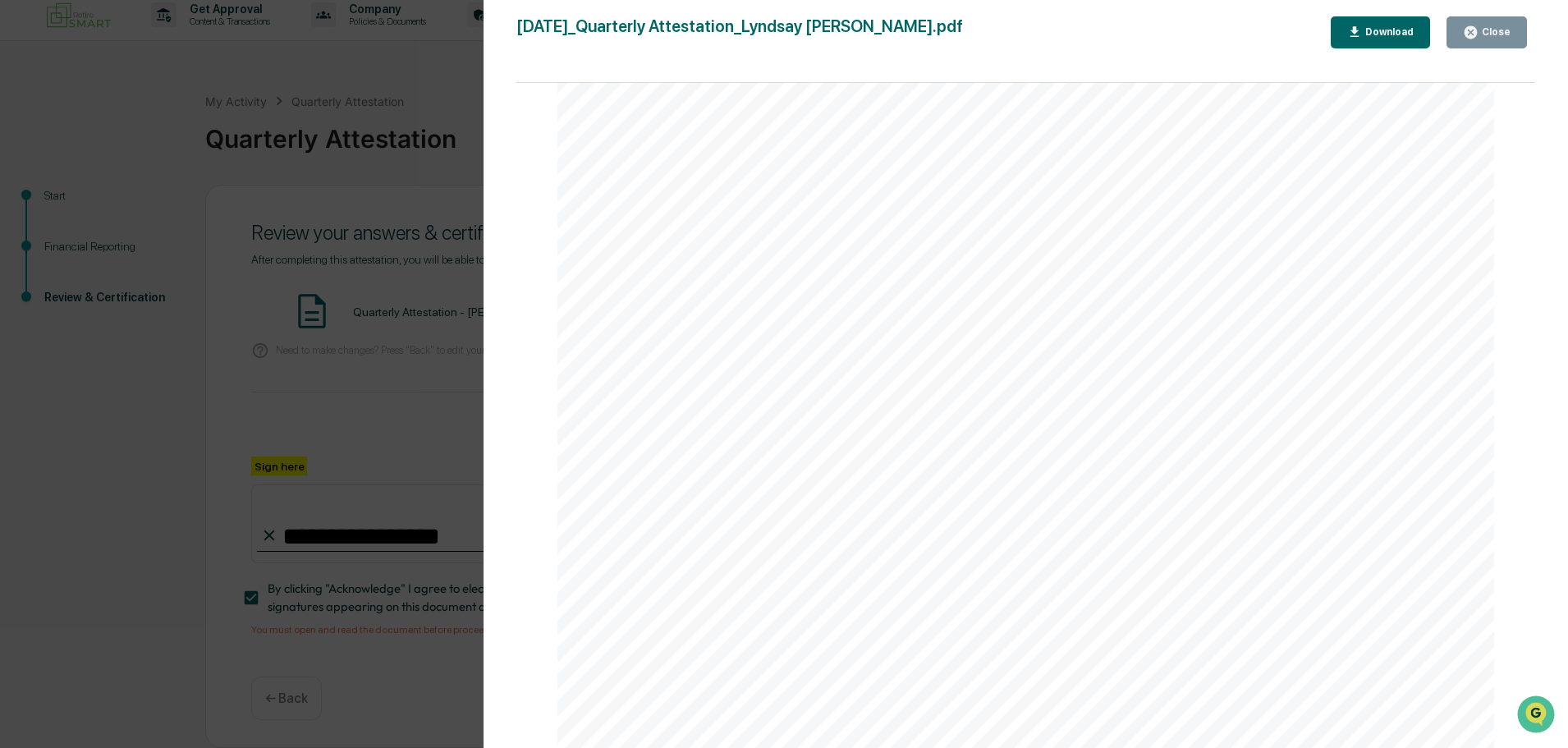
click at [1510, 26] on div "Close" at bounding box center [1495, 32] width 32 height 12
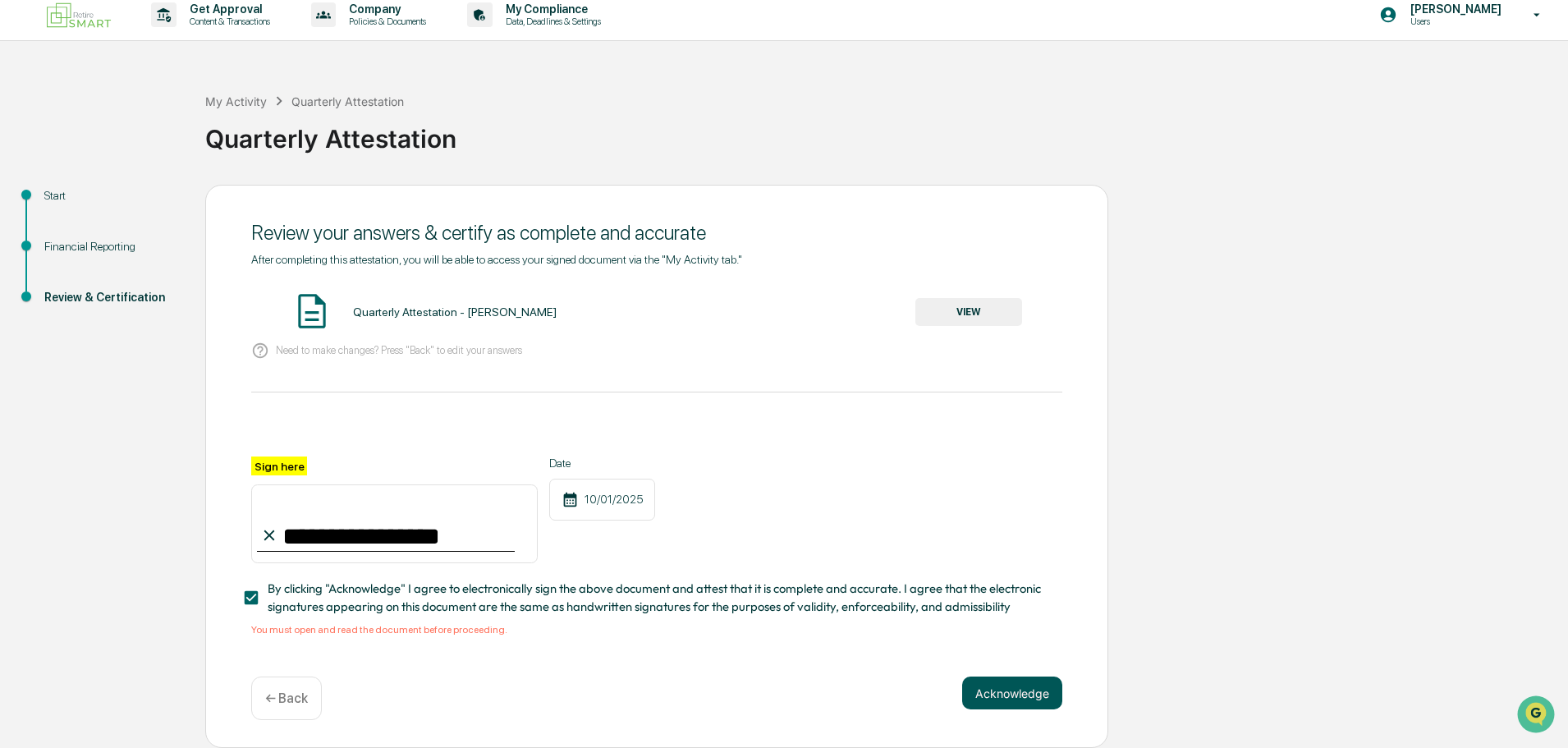
click at [1015, 686] on button "Acknowledge" at bounding box center [1012, 693] width 101 height 33
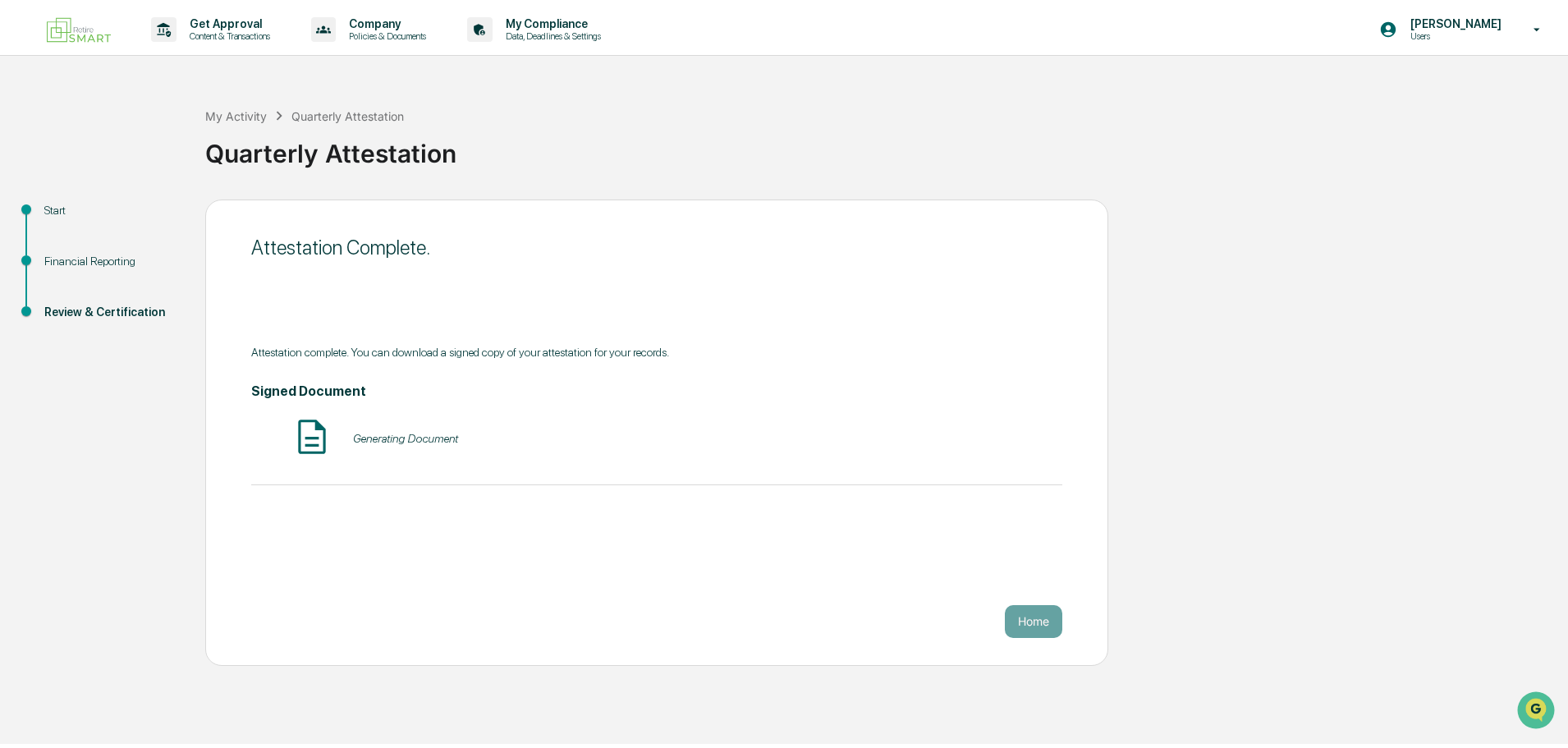
scroll to position [0, 0]
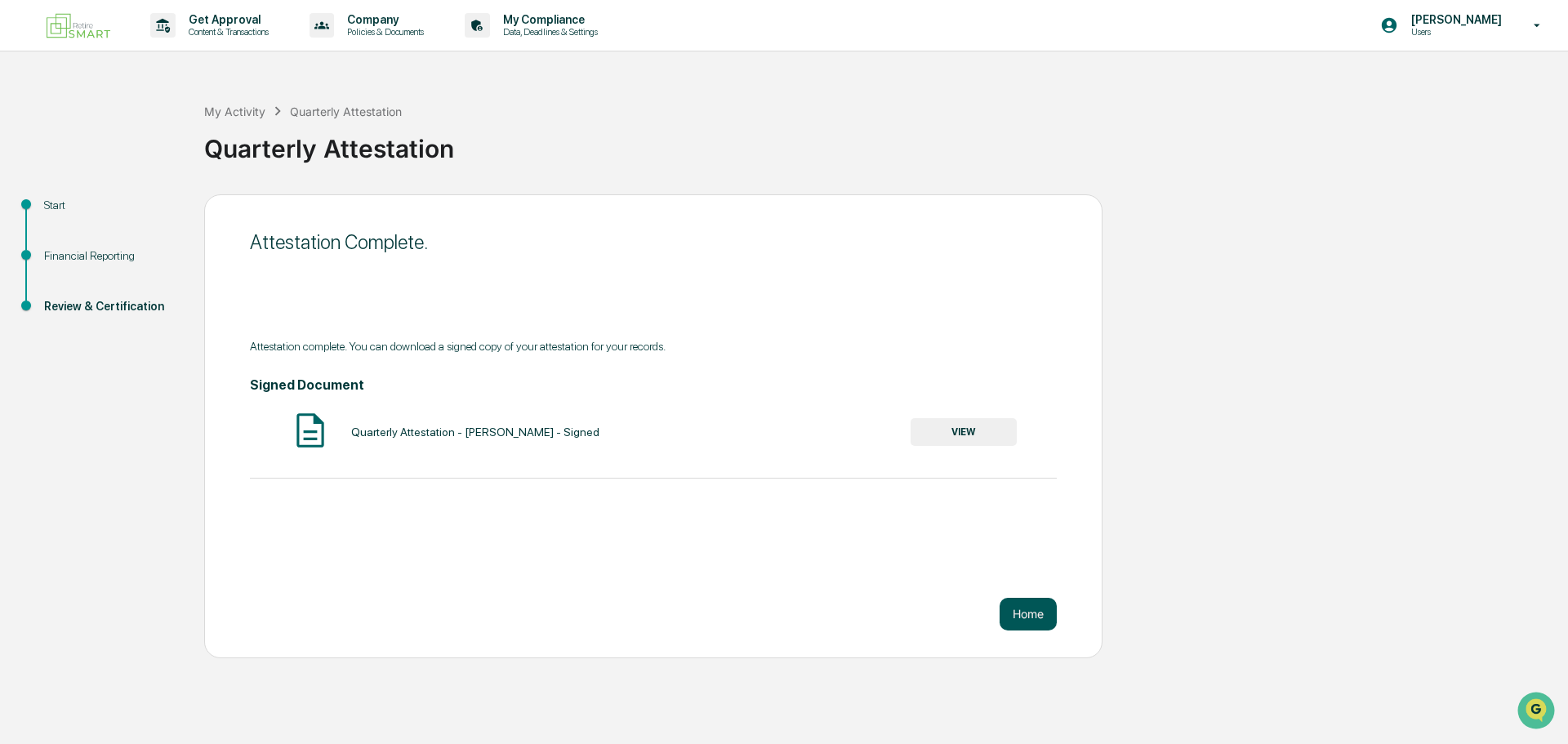
click at [1024, 616] on button "Home" at bounding box center [1028, 614] width 57 height 33
